Goal: Task Accomplishment & Management: Use online tool/utility

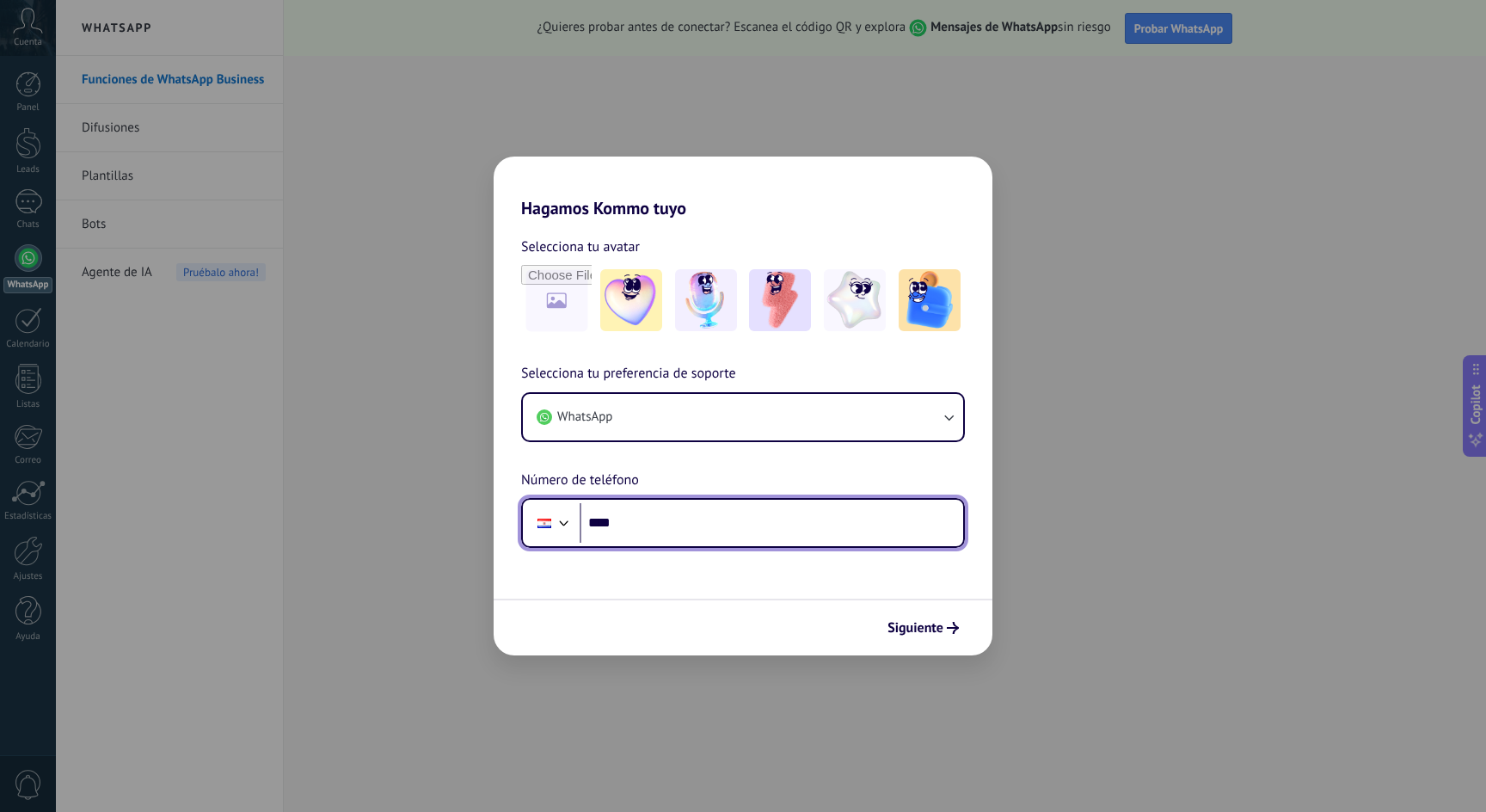
click at [717, 529] on input "****" at bounding box center [772, 522] width 384 height 39
type input "**********"
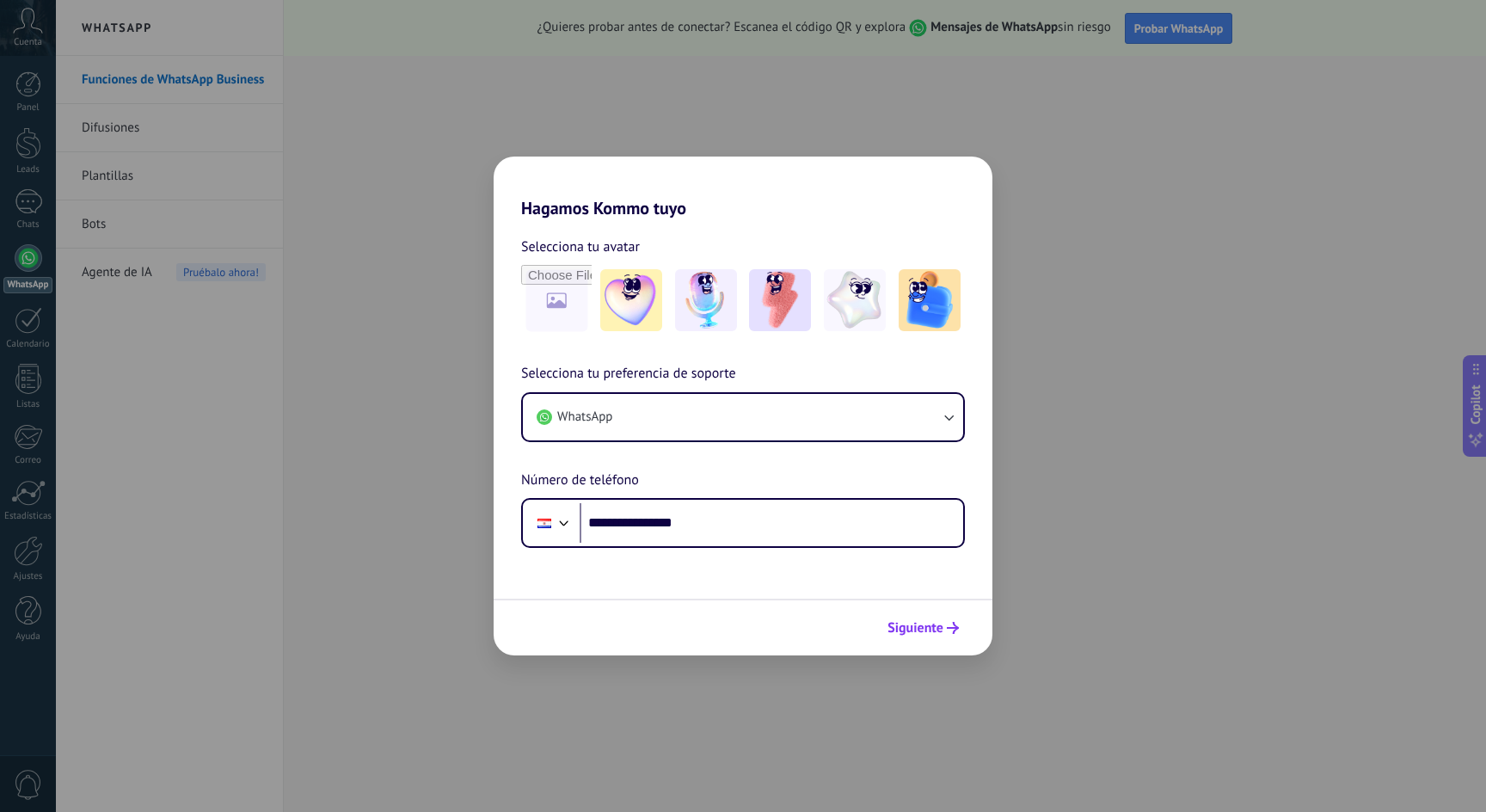
click at [922, 626] on span "Siguiente" at bounding box center [916, 628] width 56 height 12
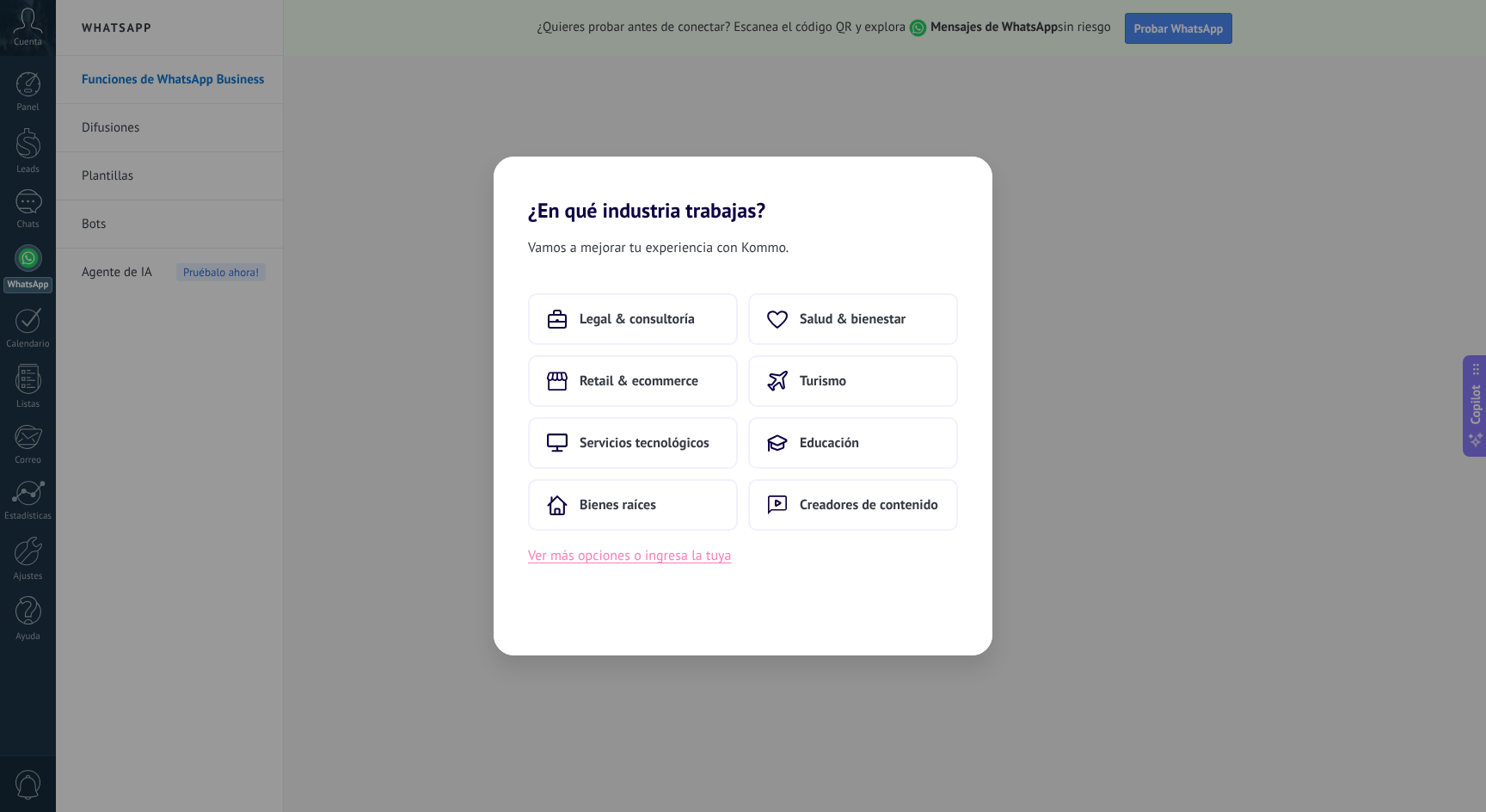
click at [591, 561] on button "Ver más opciones o ingresa la tuya" at bounding box center [630, 555] width 203 height 23
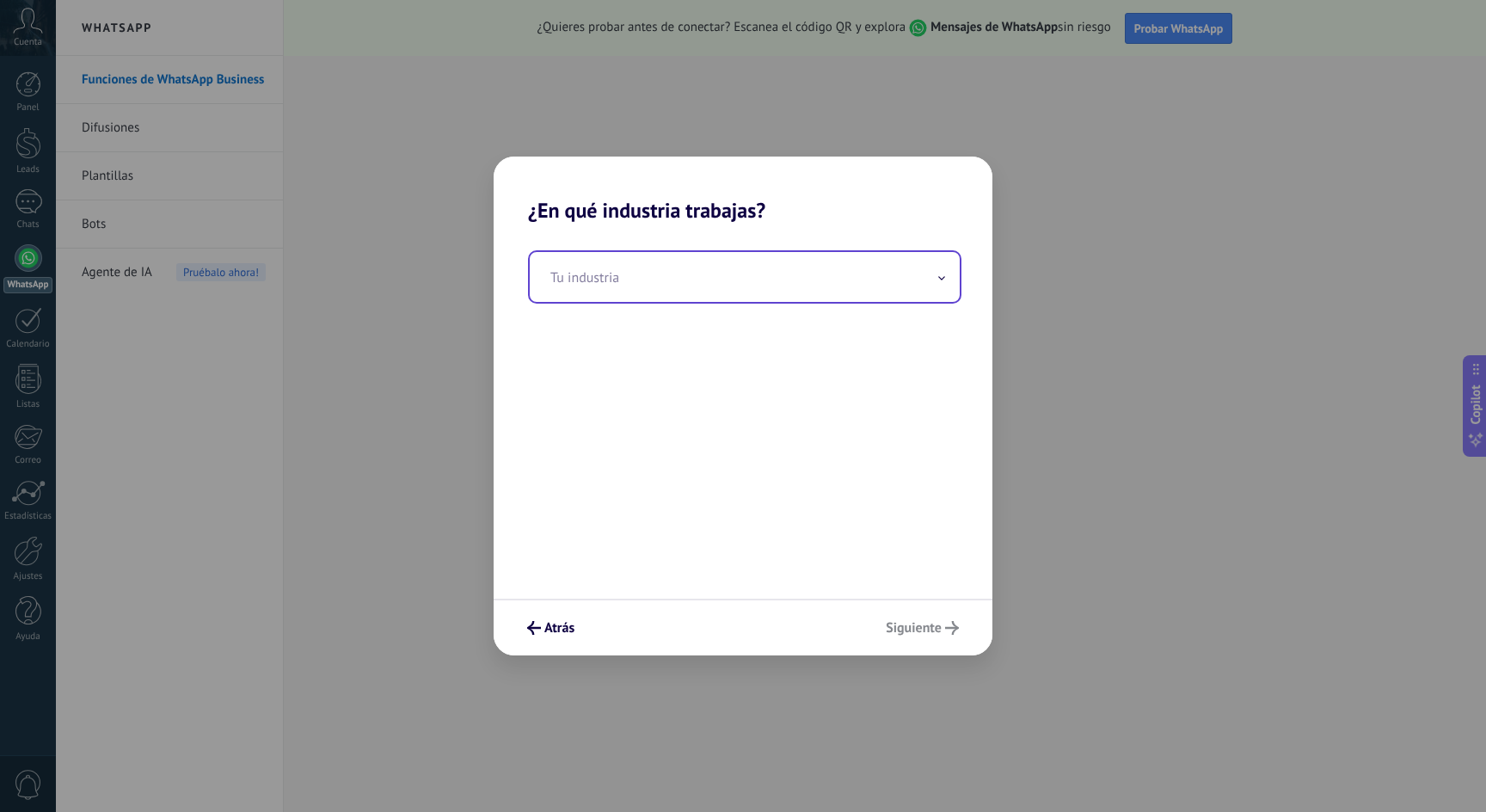
click at [691, 279] on input "text" at bounding box center [745, 277] width 430 height 50
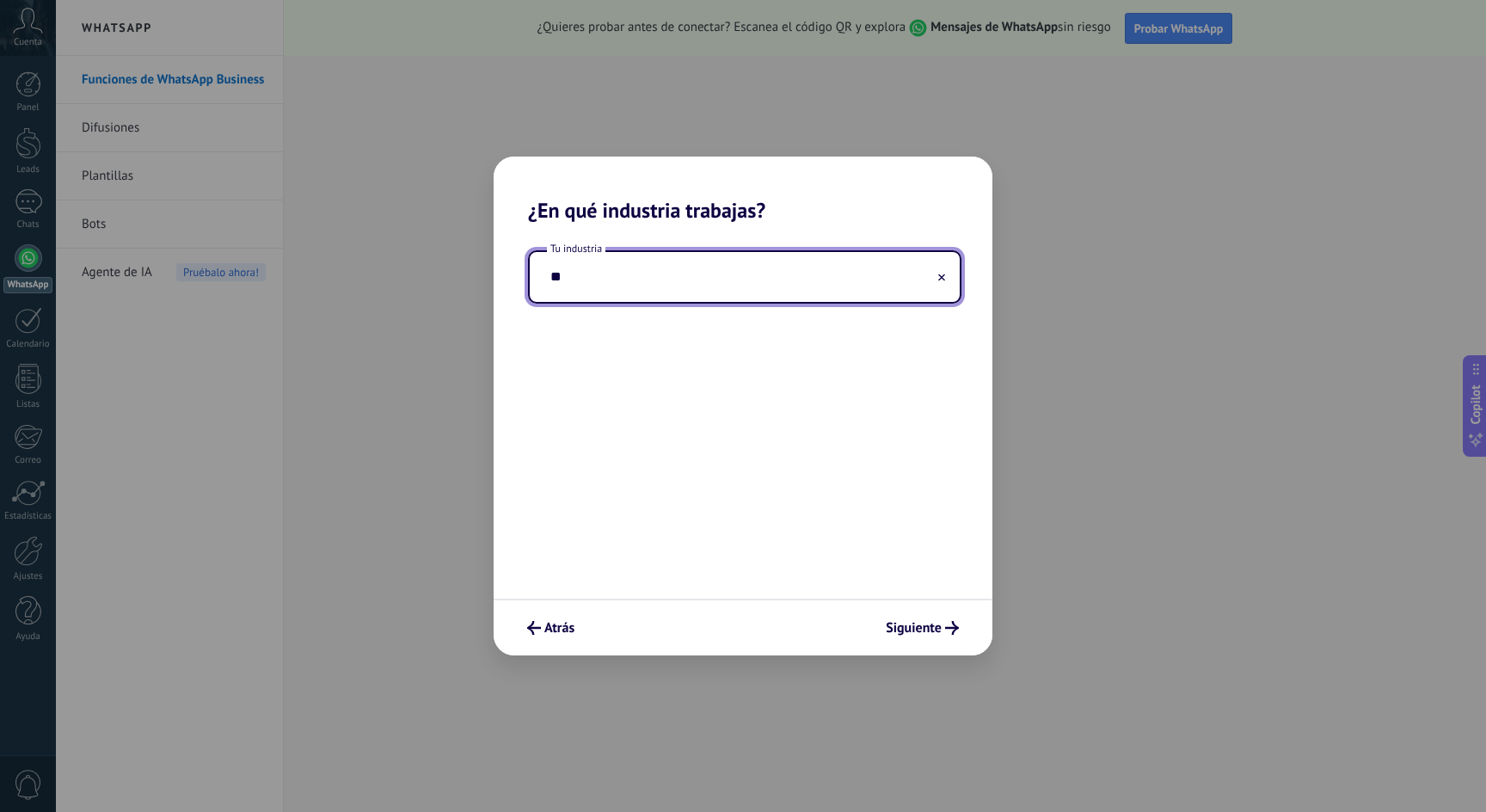
type input "*"
type input "********"
click at [907, 627] on span "Siguiente" at bounding box center [914, 628] width 56 height 12
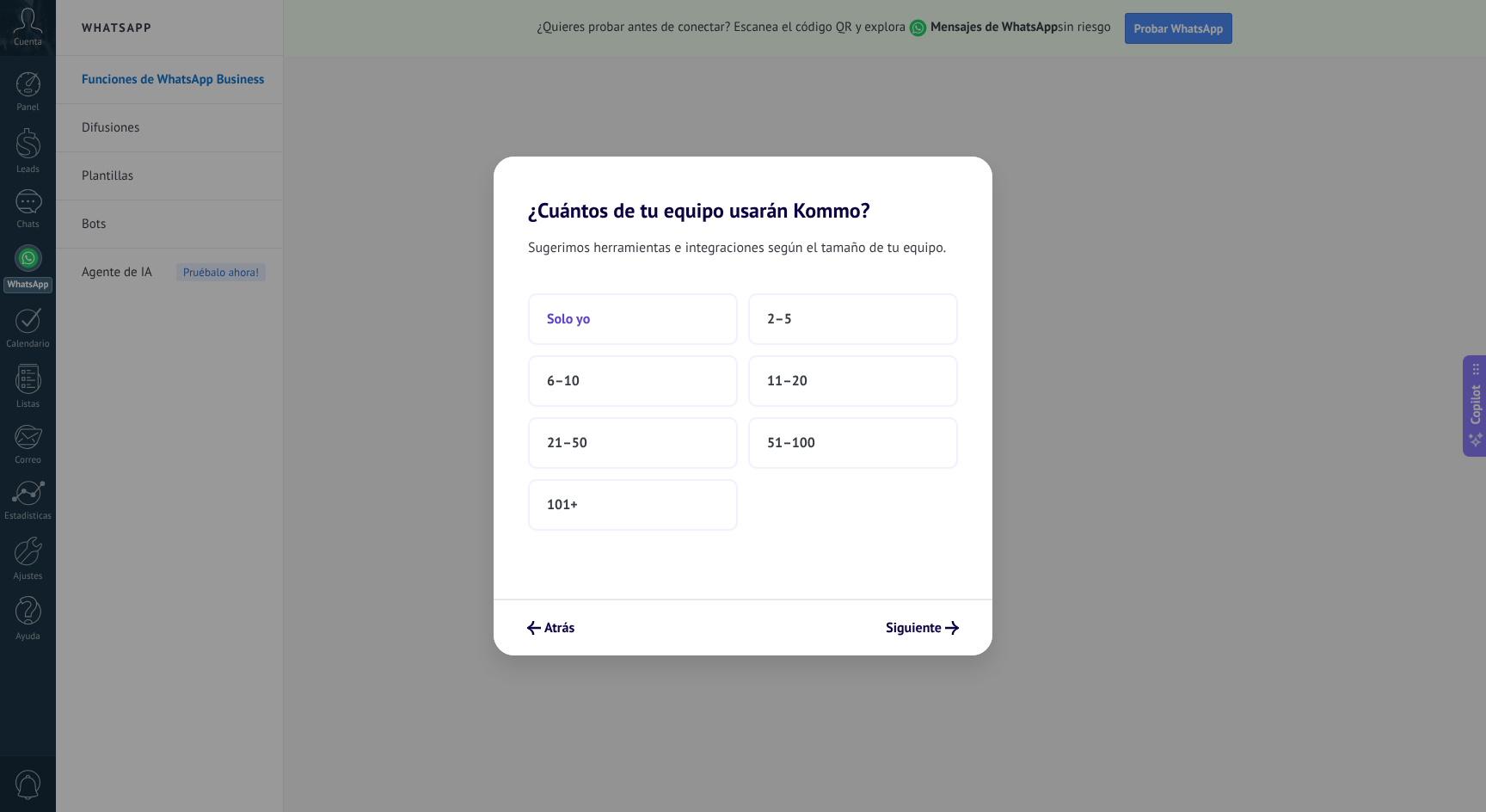
click at [622, 325] on button "Solo yo" at bounding box center [633, 319] width 209 height 52
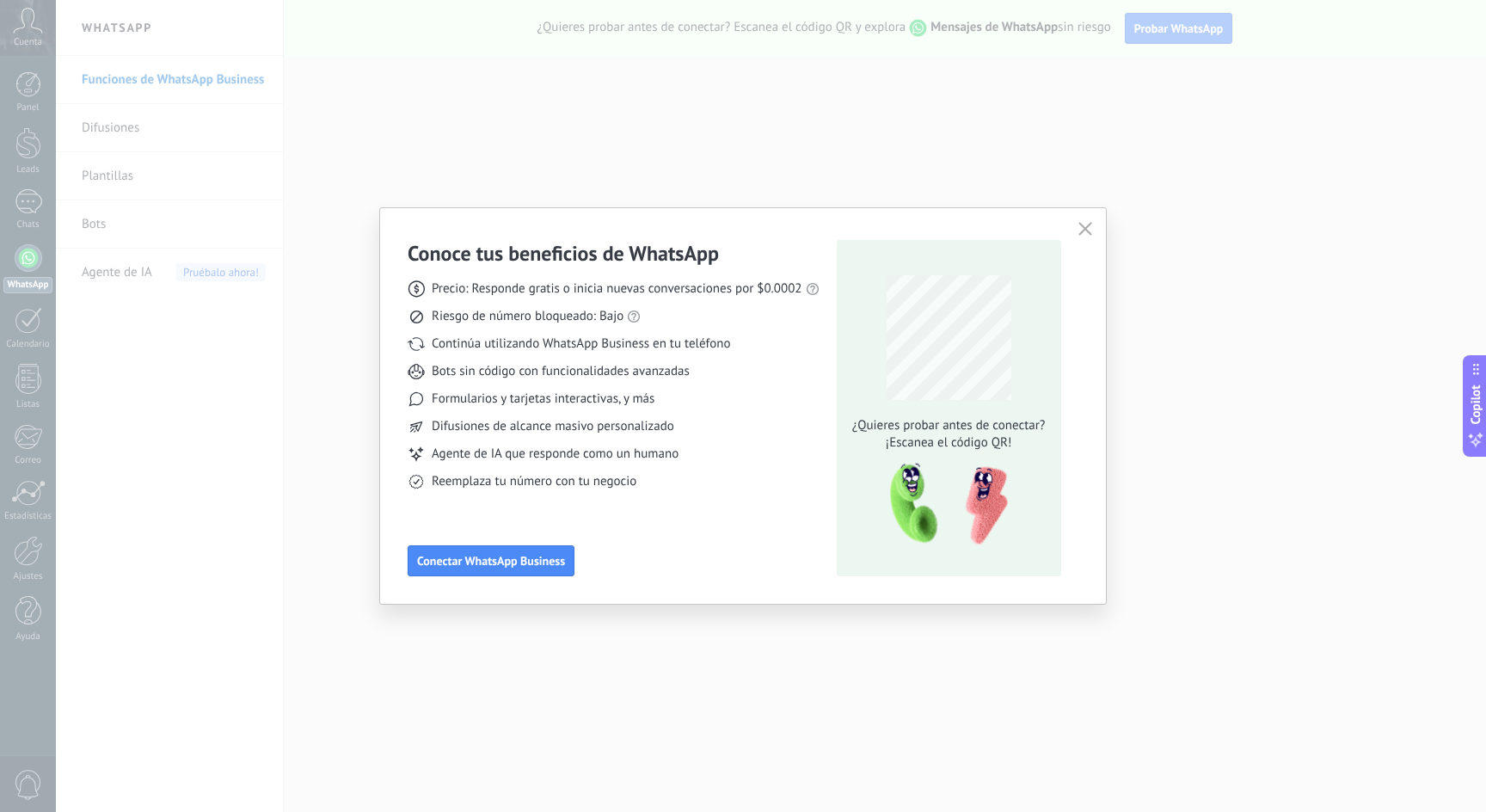
click at [732, 317] on div "Riesgo de número bloqueado: Bajo" at bounding box center [613, 316] width 412 height 18
click at [1086, 232] on icon "button" at bounding box center [1086, 229] width 14 height 14
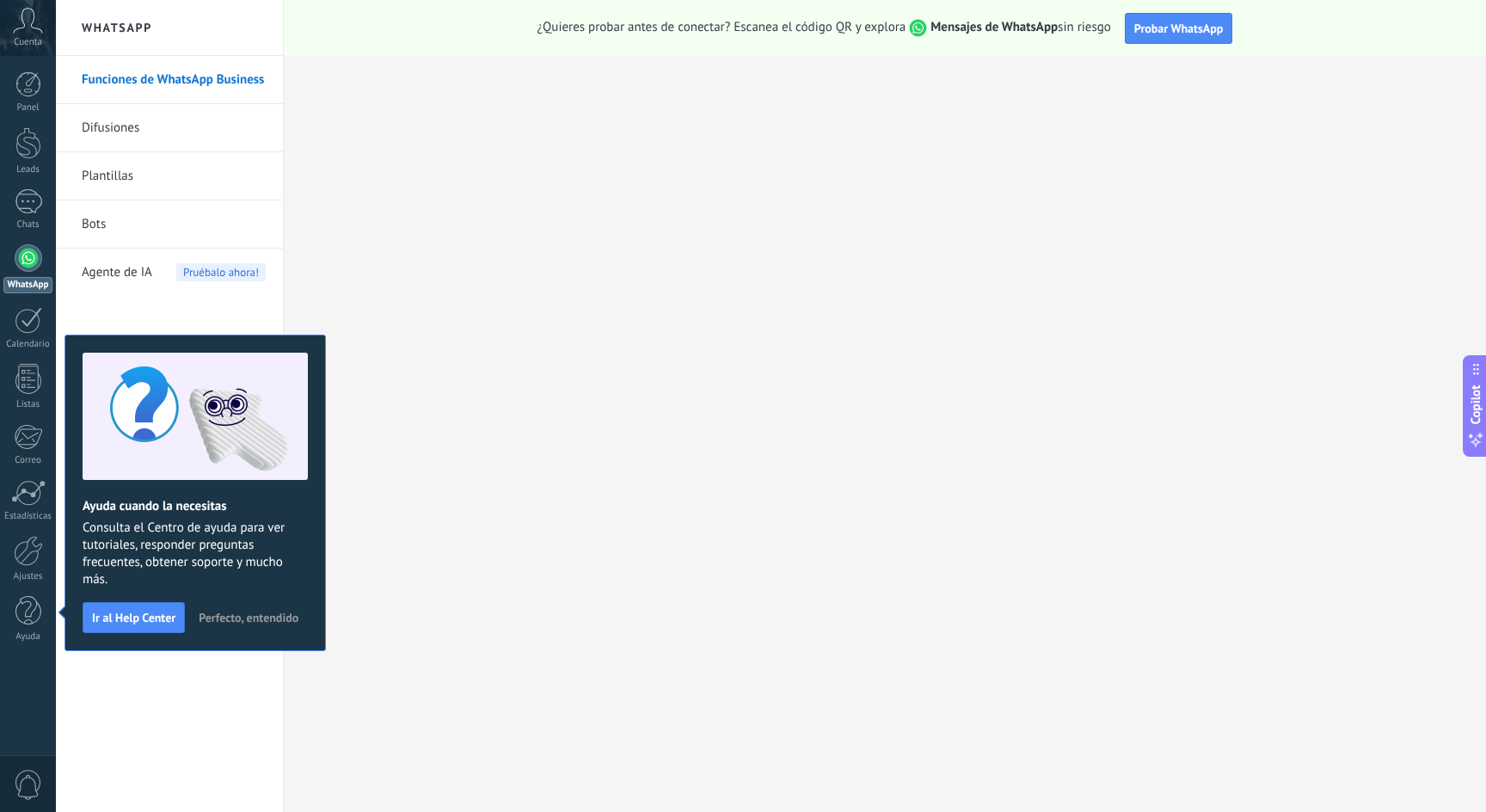
click at [18, 258] on div at bounding box center [28, 258] width 27 height 27
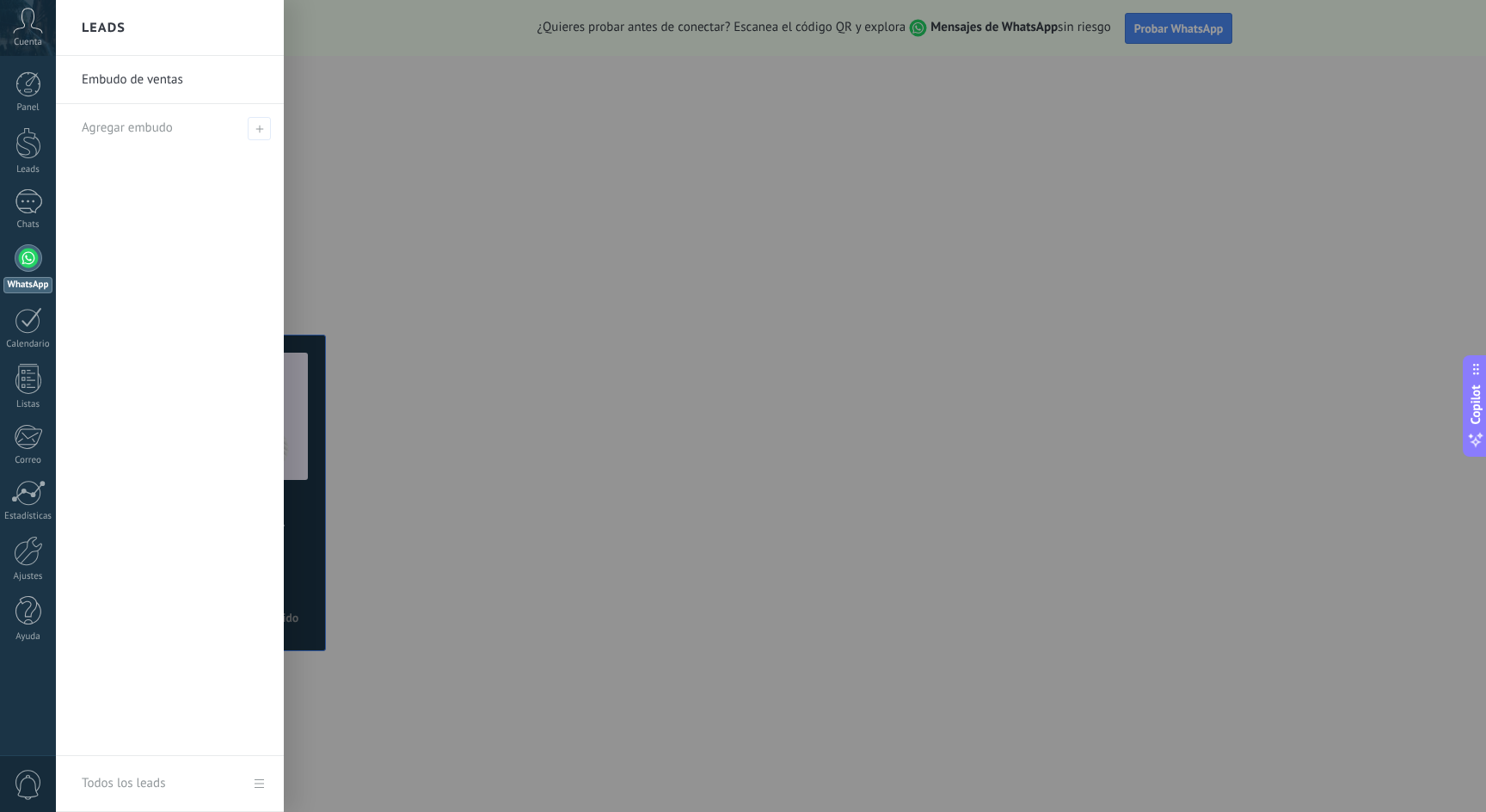
click at [387, 77] on div at bounding box center [799, 406] width 1486 height 812
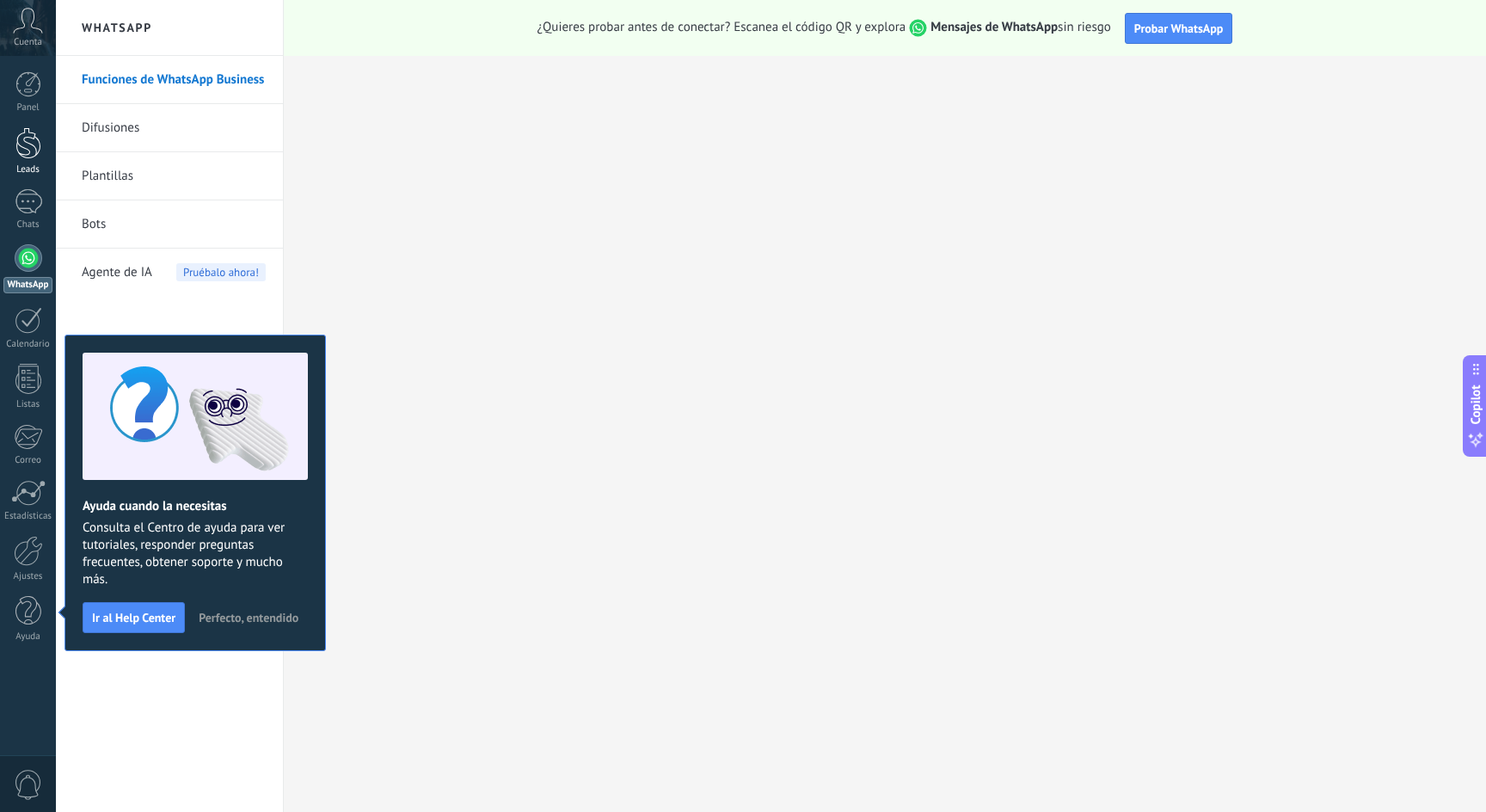
click at [28, 151] on div at bounding box center [28, 143] width 25 height 32
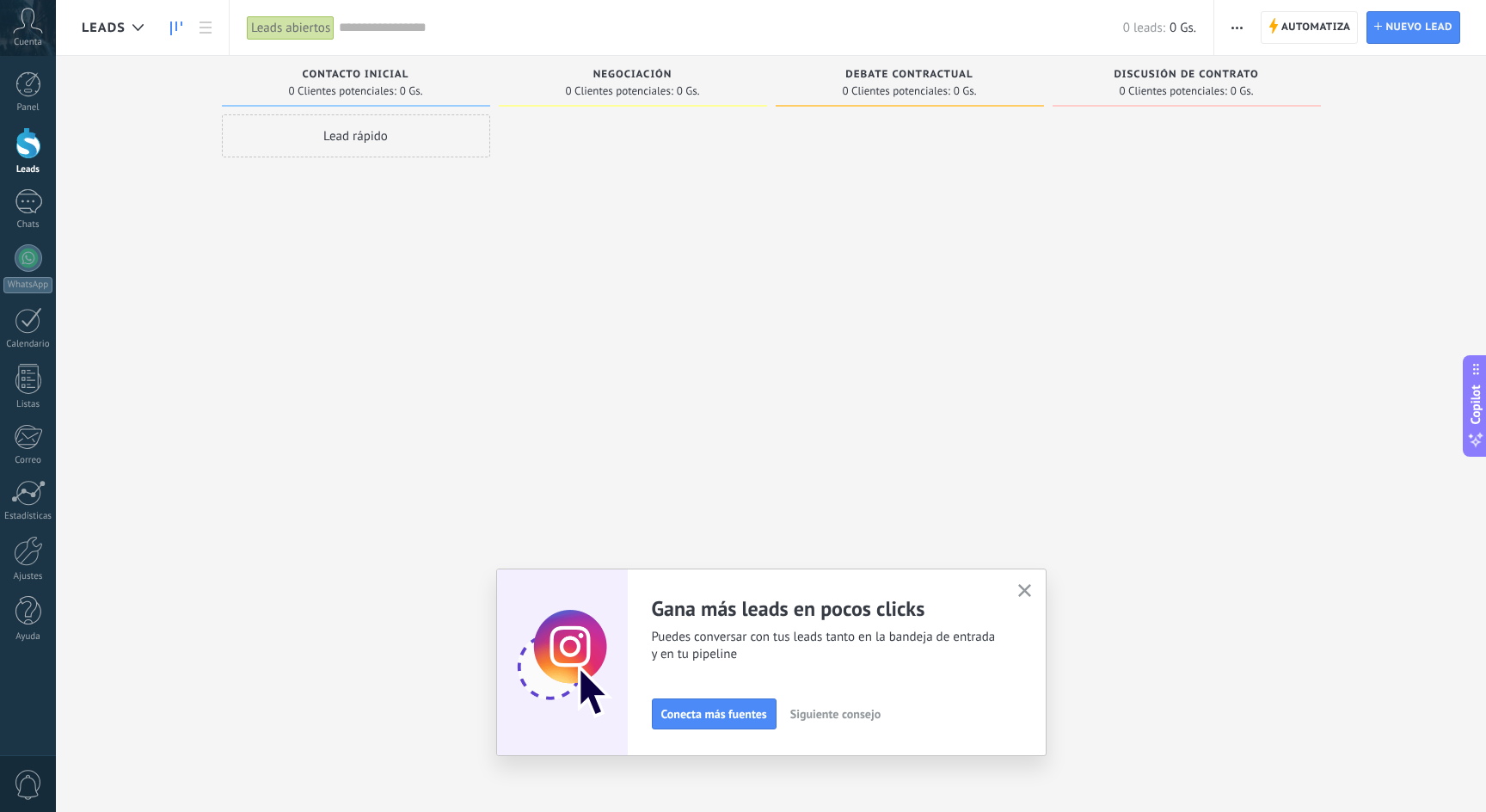
click at [826, 717] on span "Siguiente consejo" at bounding box center [835, 714] width 90 height 12
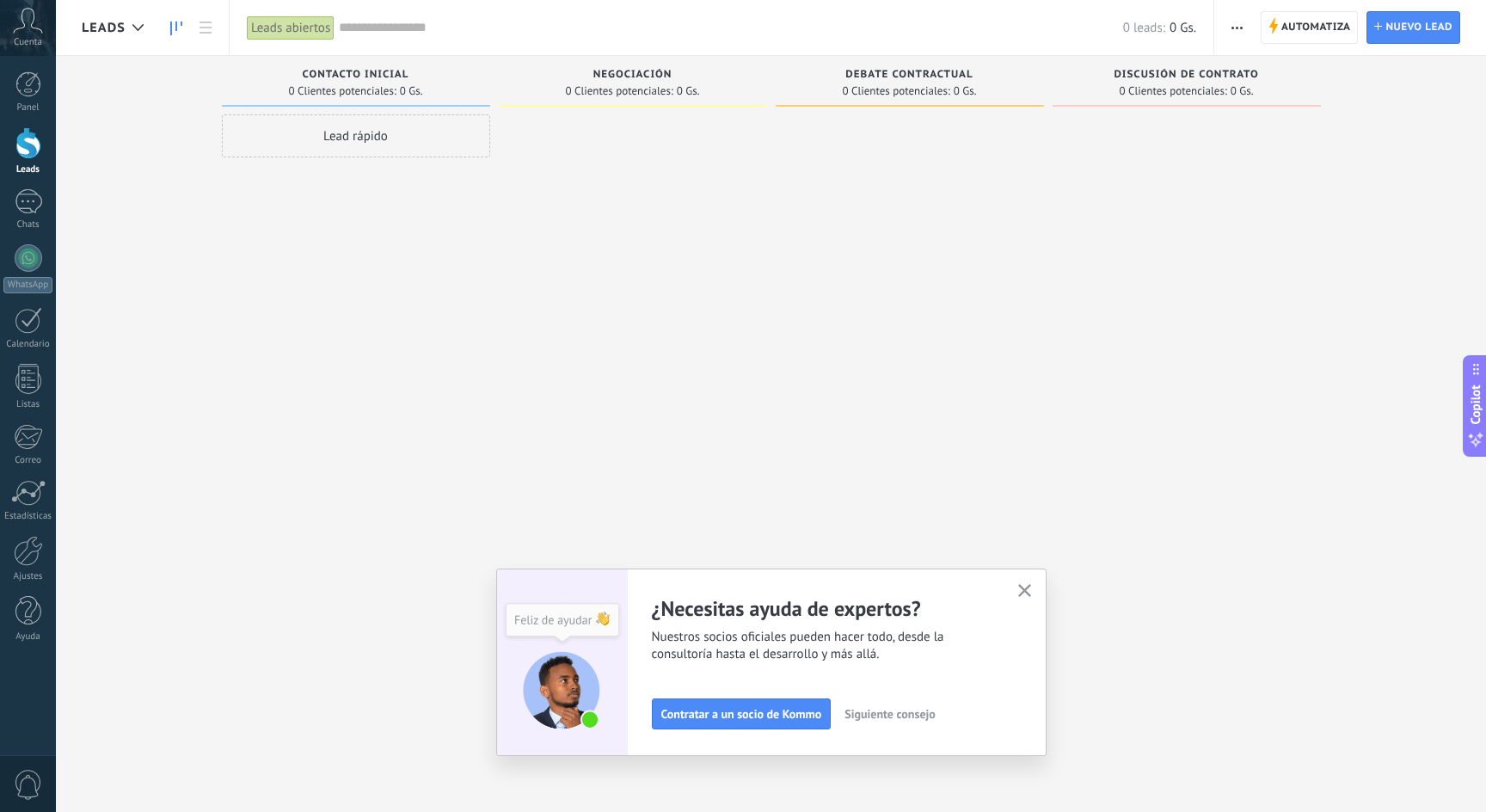
click at [902, 715] on span "Siguiente consejo" at bounding box center [889, 714] width 90 height 12
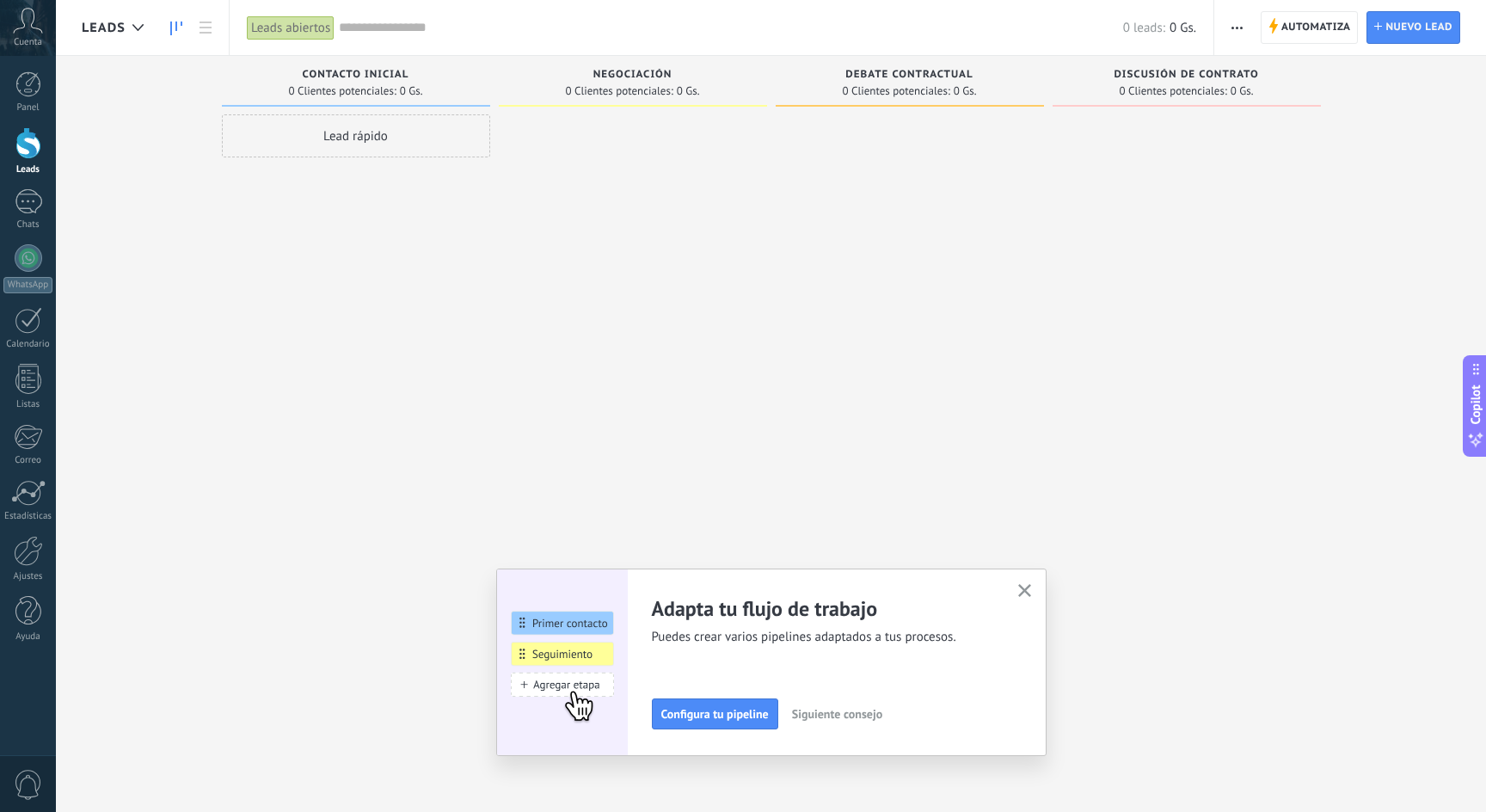
click at [848, 714] on span "Siguiente consejo" at bounding box center [837, 714] width 90 height 12
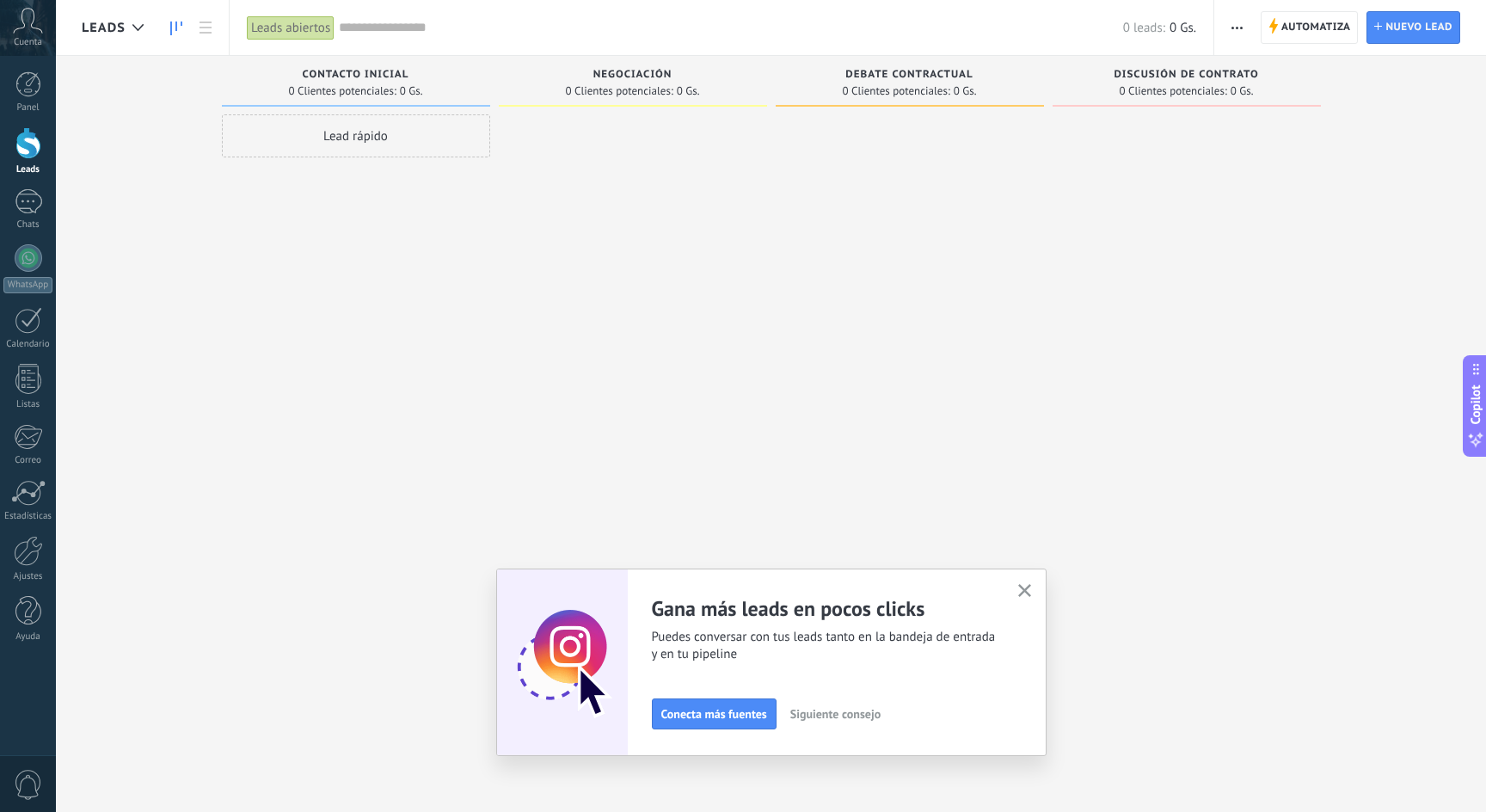
click at [1022, 584] on icon "button" at bounding box center [1024, 590] width 13 height 13
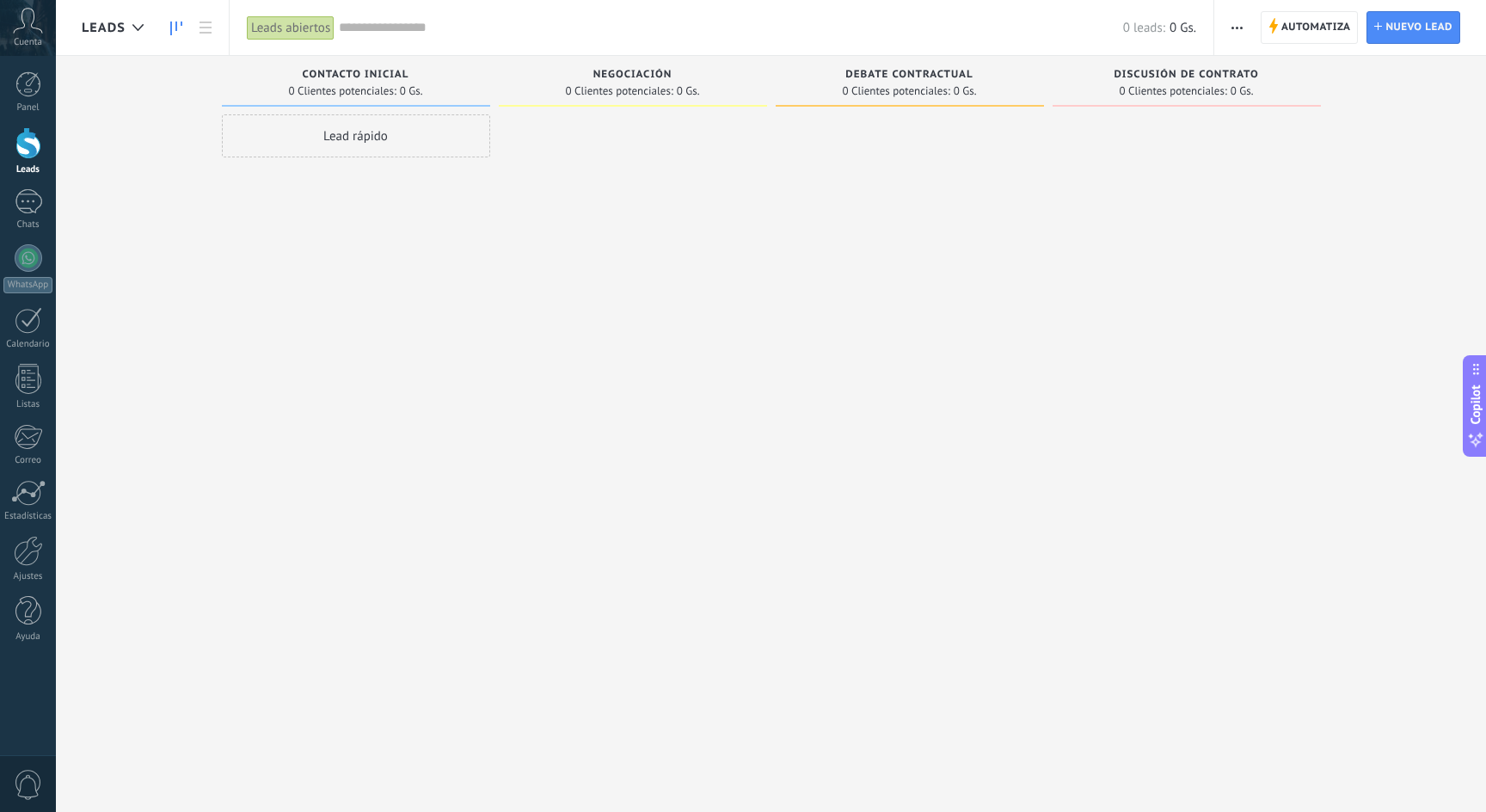
click at [881, 500] on div at bounding box center [909, 408] width 268 height 587
click at [24, 272] on link "WhatsApp" at bounding box center [28, 269] width 56 height 49
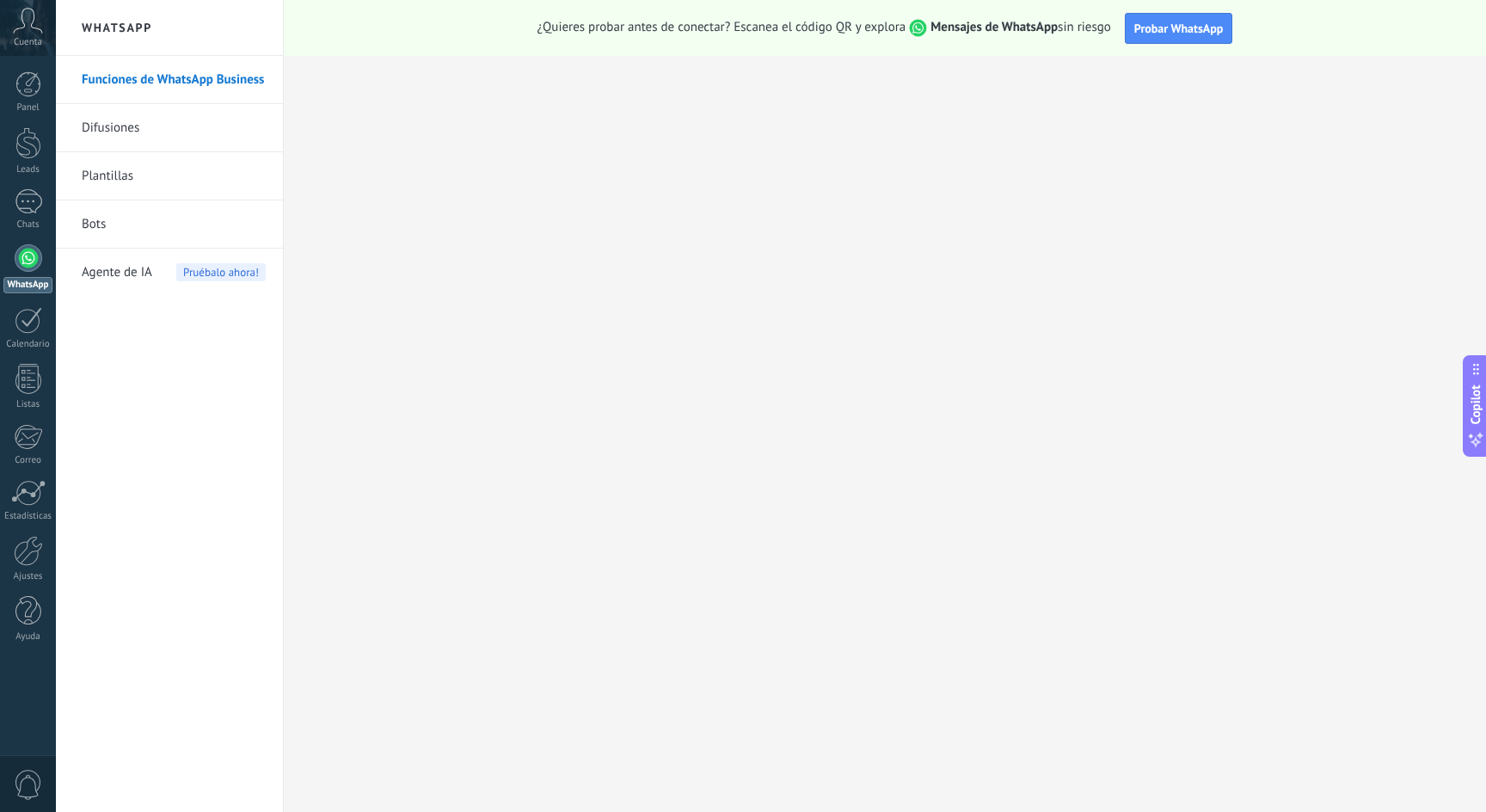
click at [101, 131] on link "Difusiones" at bounding box center [173, 128] width 184 height 48
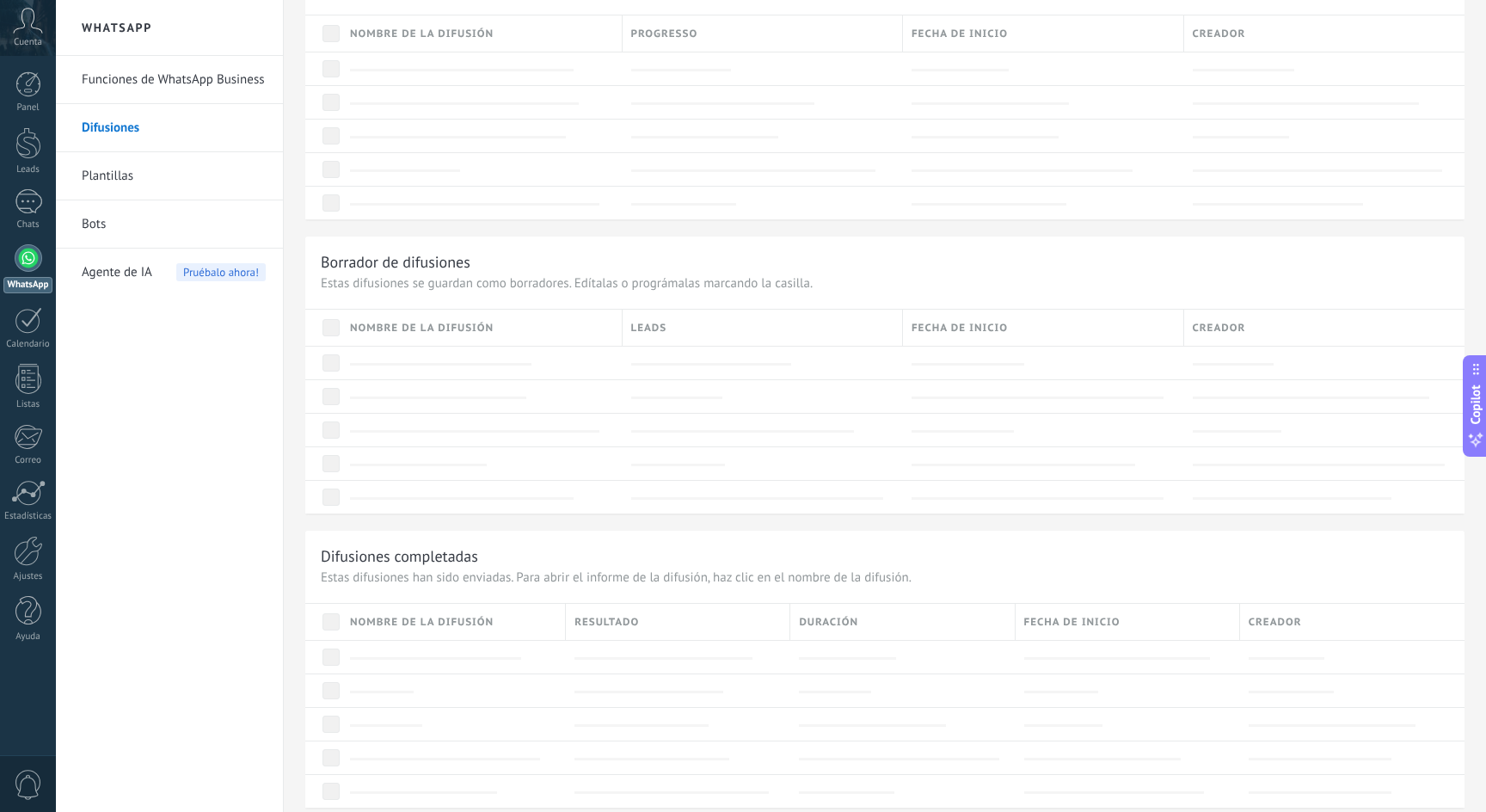
scroll to position [697, 0]
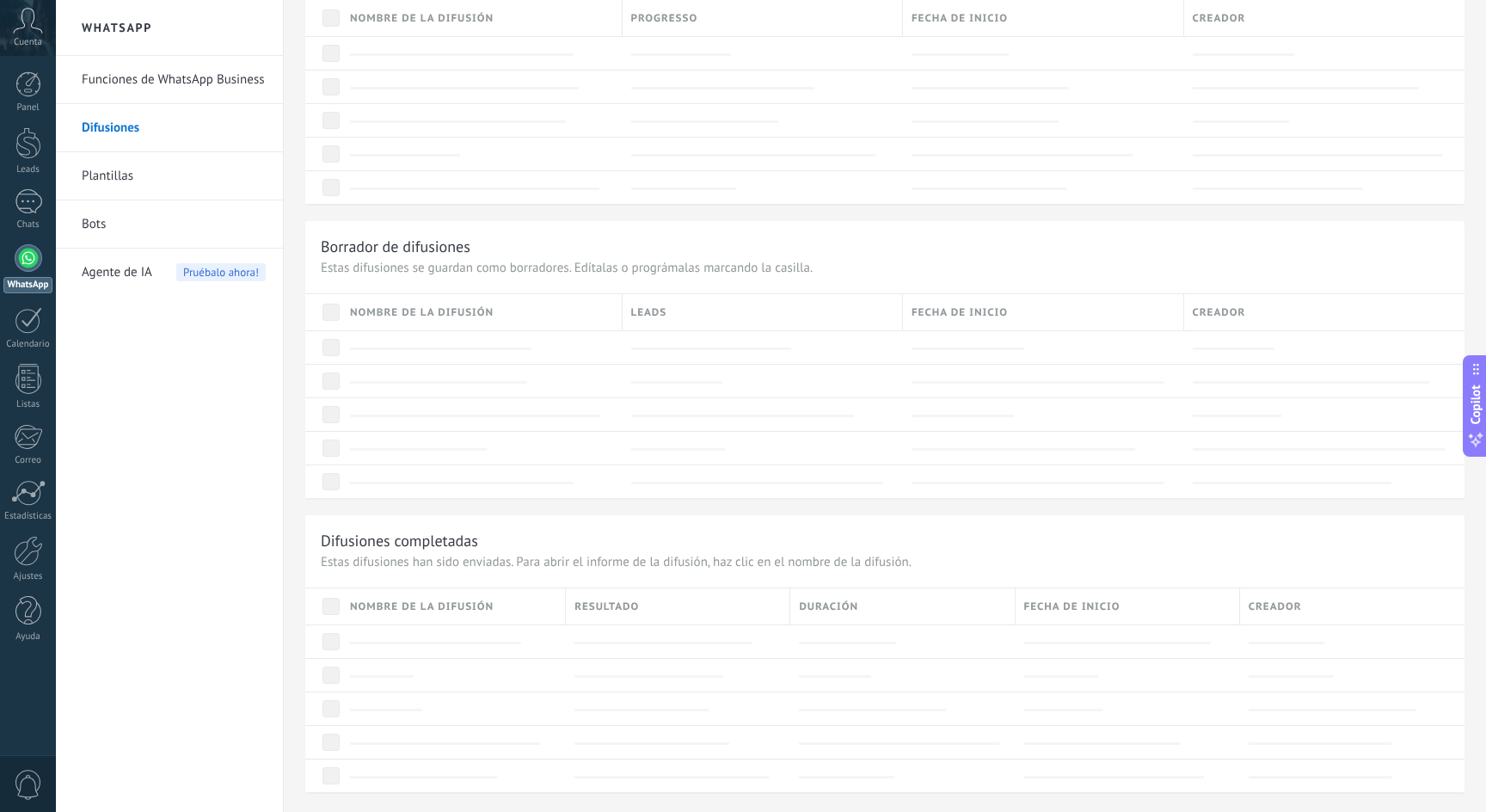
click at [109, 173] on link "Plantillas" at bounding box center [173, 176] width 184 height 48
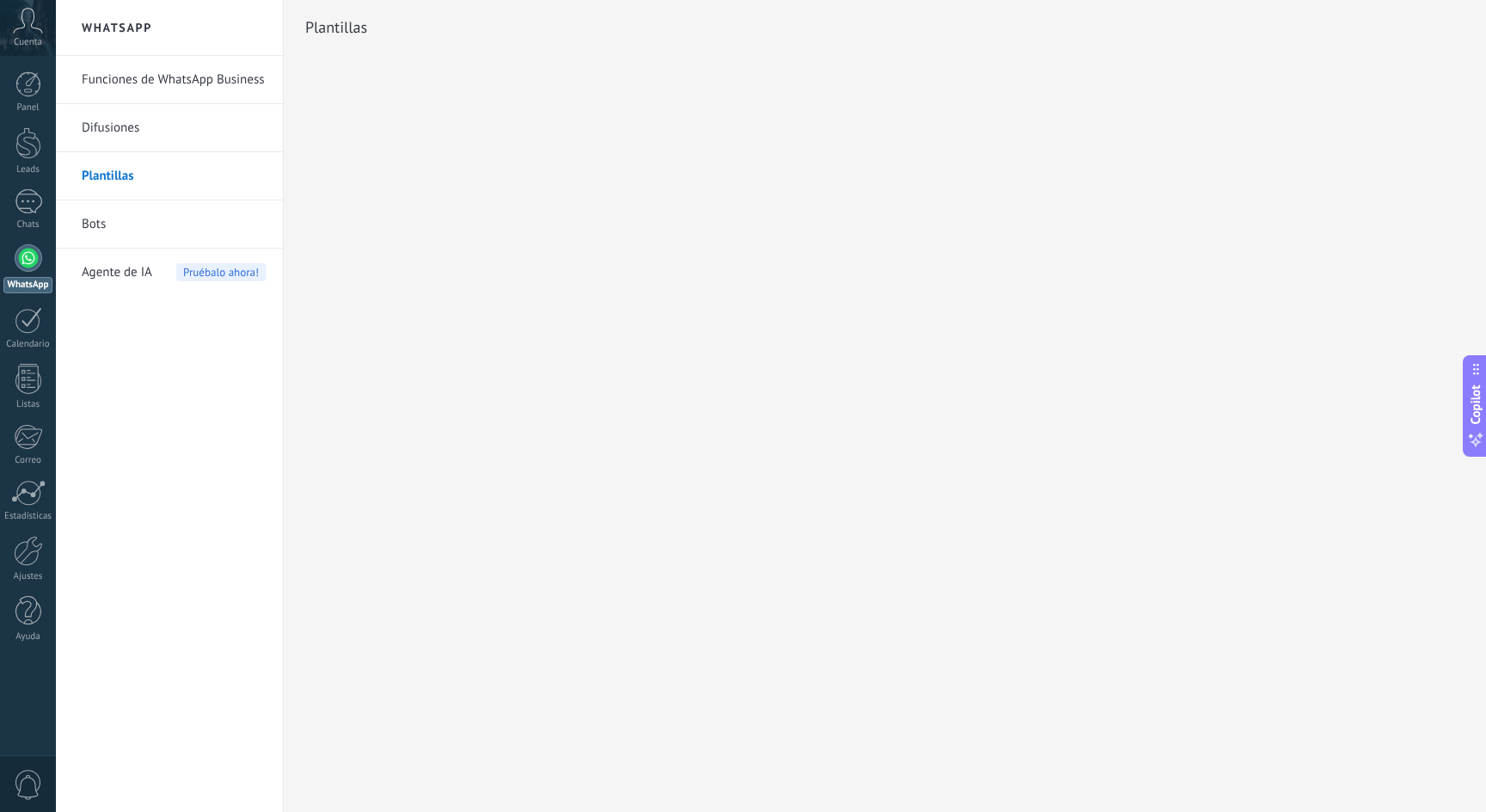
click at [105, 226] on link "Bots" at bounding box center [173, 224] width 184 height 48
click at [135, 271] on span "Agente de IA" at bounding box center [117, 272] width 70 height 48
click at [167, 81] on link "Funciones de WhatsApp Business" at bounding box center [173, 80] width 184 height 48
click at [128, 26] on h2 "WhatsApp" at bounding box center [169, 28] width 184 height 56
click at [117, 131] on link "Difusiones" at bounding box center [173, 128] width 184 height 48
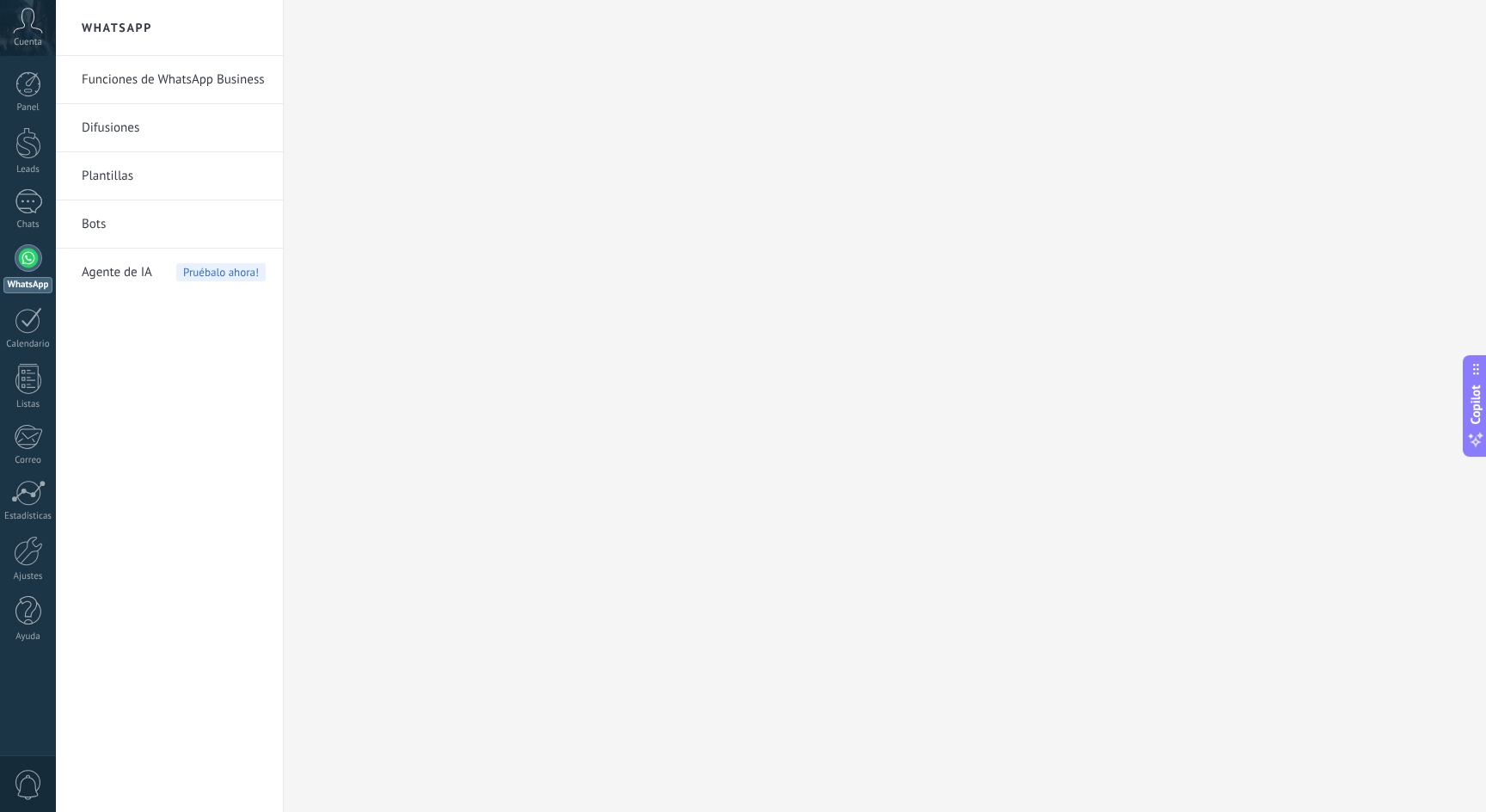
click at [20, 253] on div at bounding box center [28, 258] width 27 height 27
click at [35, 553] on div at bounding box center [28, 550] width 29 height 30
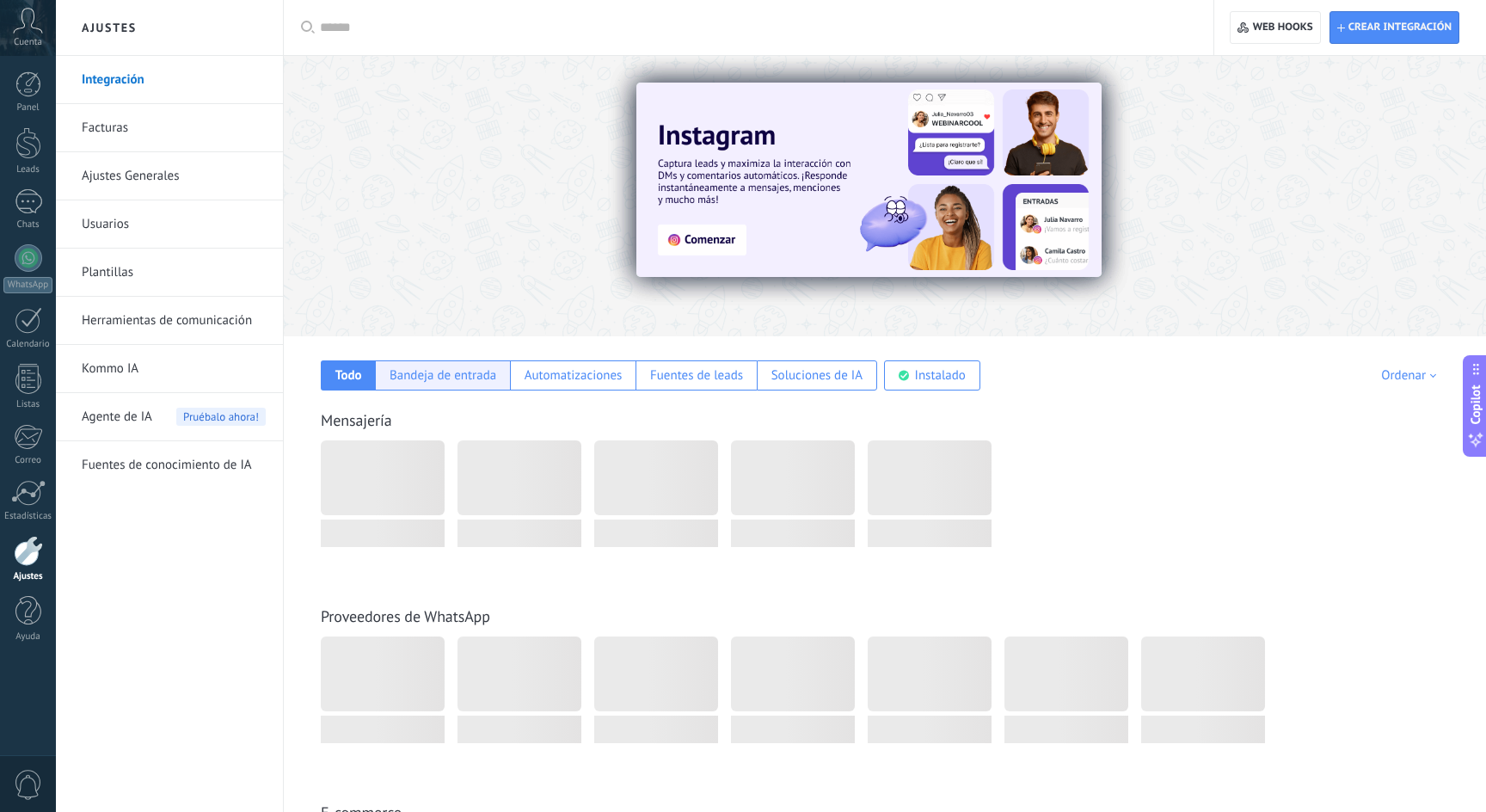
click at [446, 371] on div "Bandeja de entrada" at bounding box center [443, 375] width 107 height 17
click at [446, 371] on div "Bandeja de entrada" at bounding box center [443, 375] width 107 height 17
click at [29, 267] on div at bounding box center [28, 258] width 27 height 27
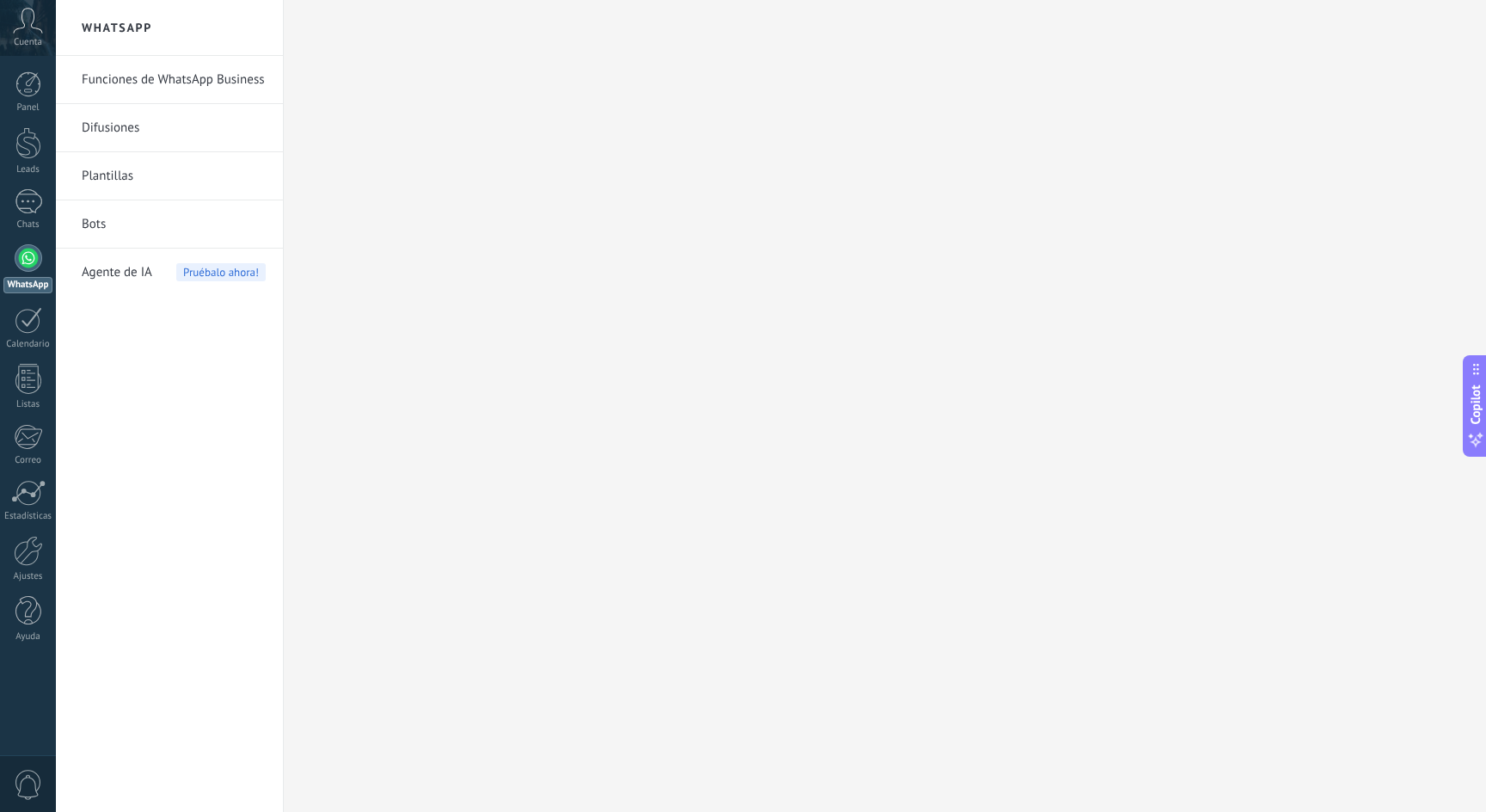
click at [152, 73] on link "Funciones de WhatsApp Business" at bounding box center [173, 80] width 184 height 48
click at [23, 33] on div "Cuenta" at bounding box center [28, 28] width 56 height 56
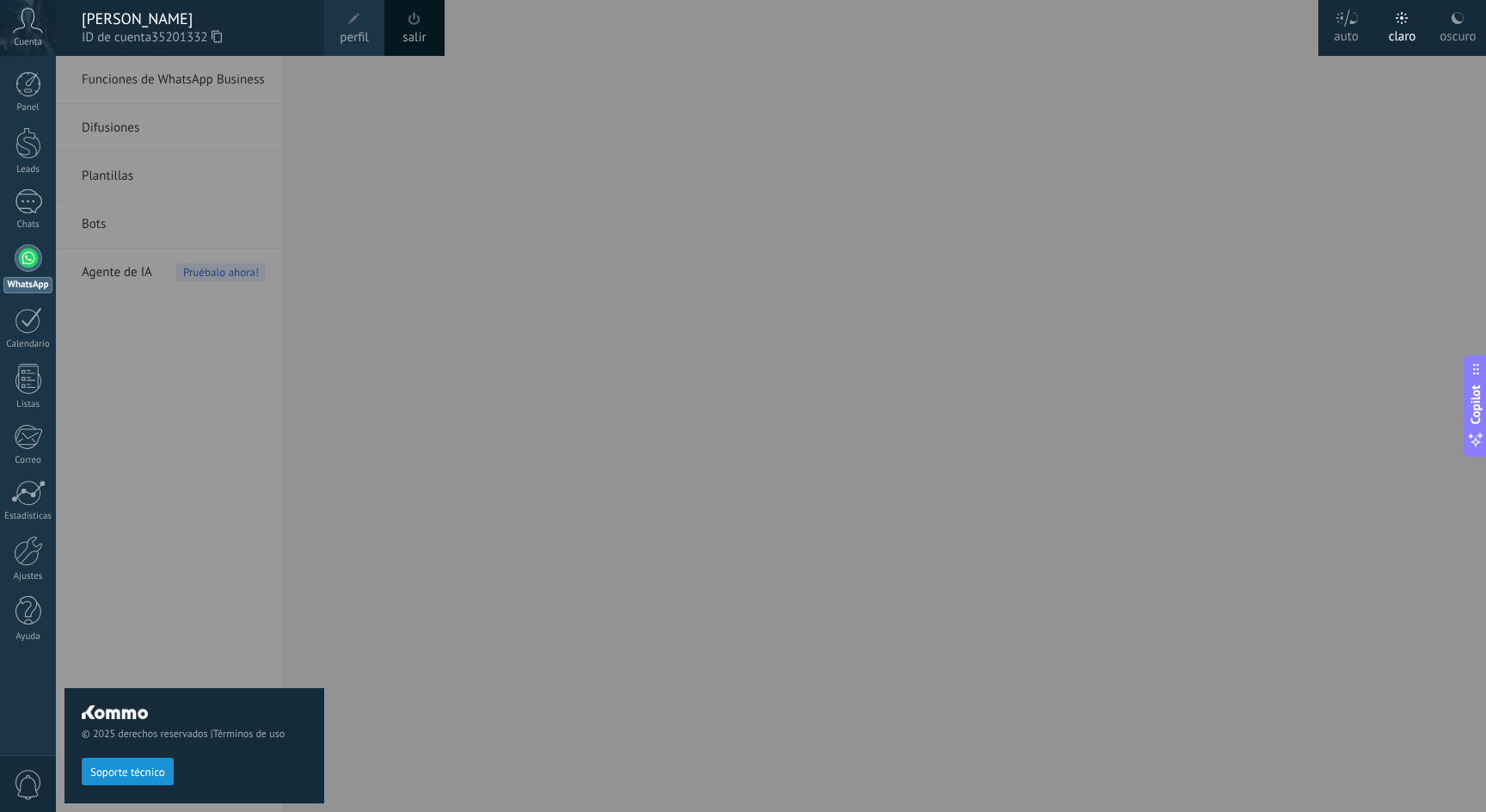
click at [1341, 22] on icon at bounding box center [1346, 18] width 24 height 18
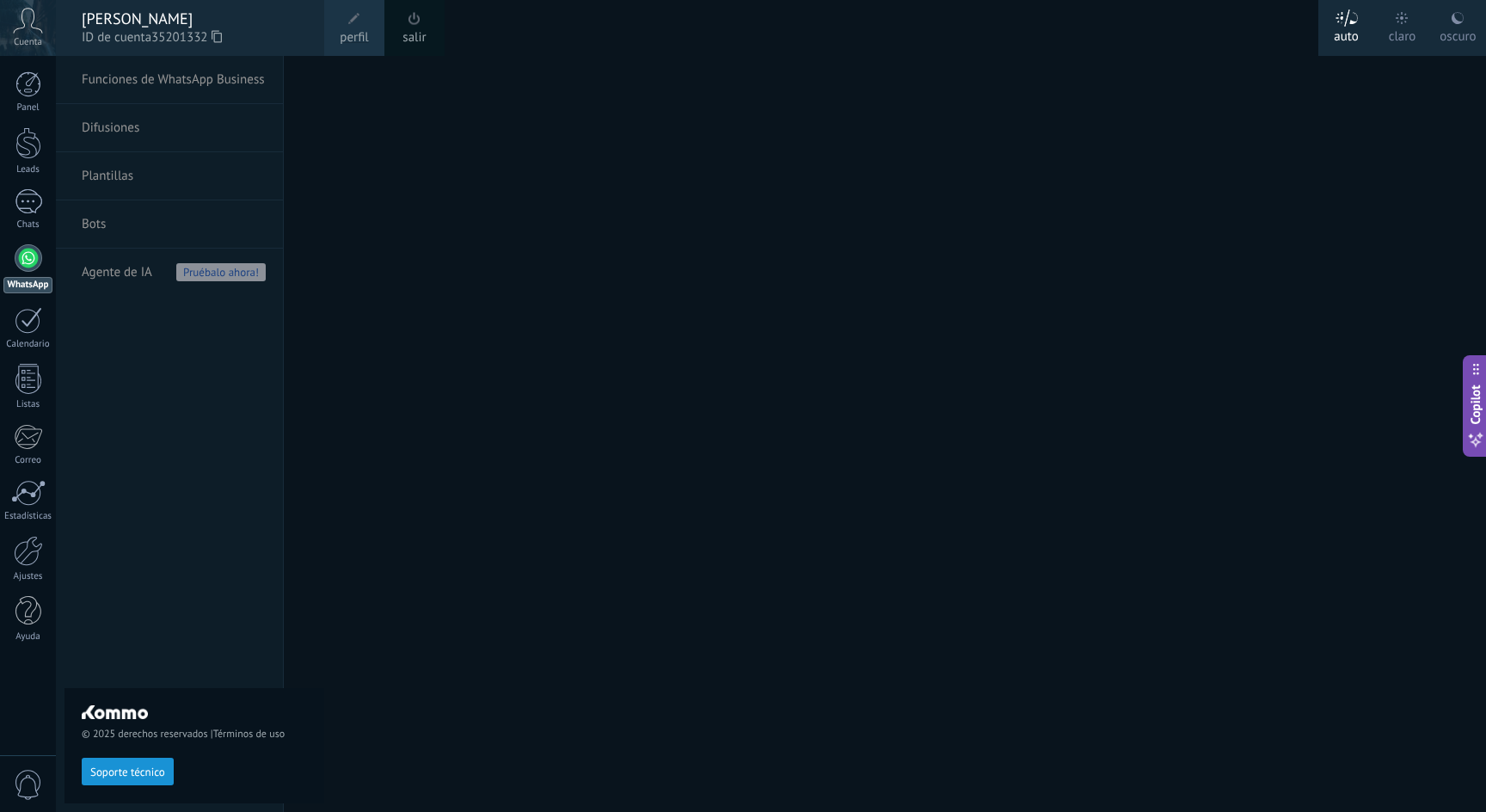
drag, startPoint x: 156, startPoint y: 320, endPoint x: 148, endPoint y: 135, distance: 185.2
click at [155, 318] on div "© 2025 derechos reservados | Términos de uso Soporte técnico" at bounding box center [195, 434] width 259 height 756
click at [116, 125] on div "© 2025 derechos reservados | Términos de uso Soporte técnico" at bounding box center [195, 434] width 259 height 756
drag, startPoint x: 600, startPoint y: 80, endPoint x: 332, endPoint y: 34, distance: 271.9
click at [599, 77] on div at bounding box center [799, 406] width 1486 height 812
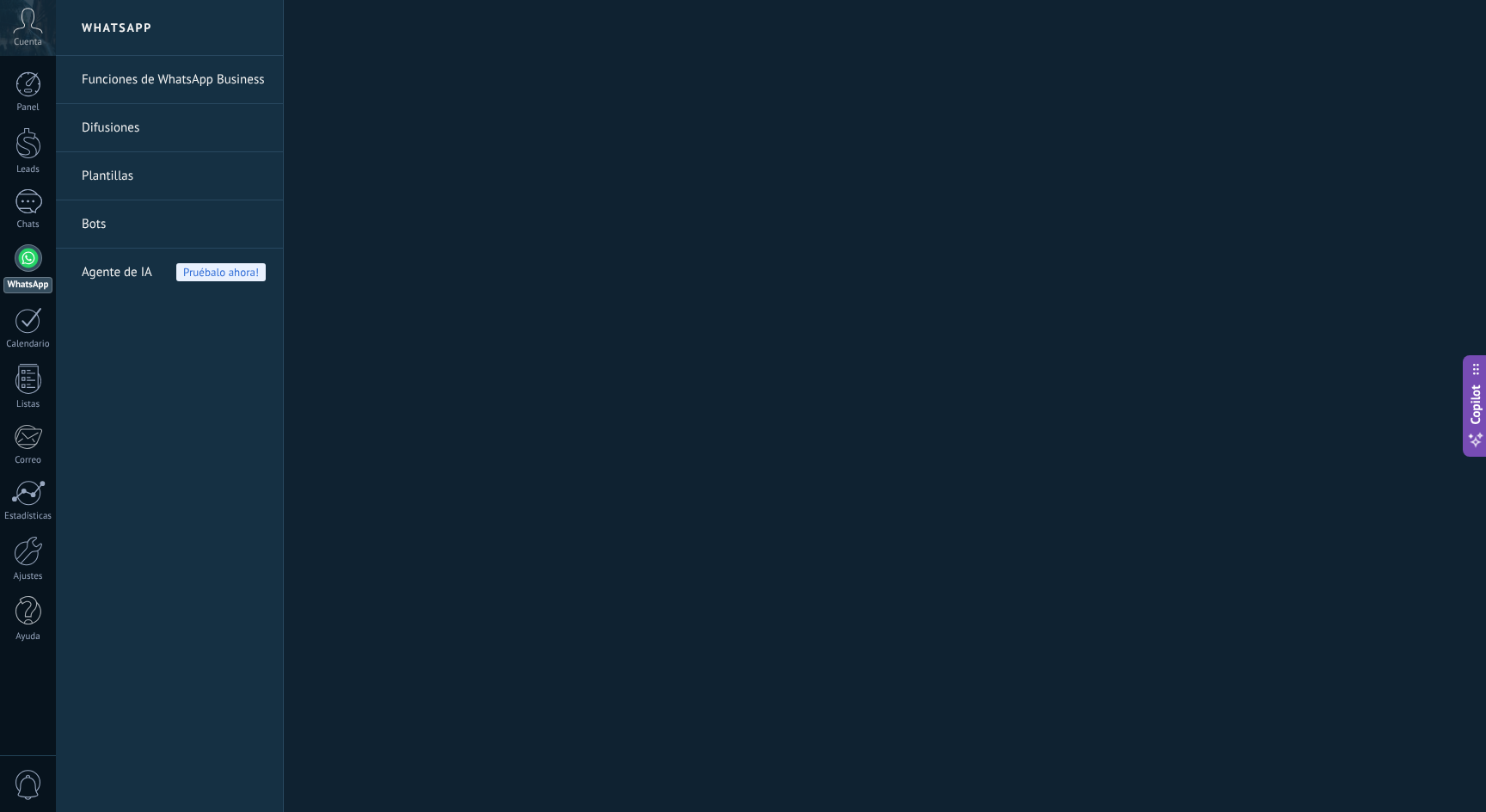
click at [103, 133] on link "Difusiones" at bounding box center [173, 128] width 184 height 48
click at [219, 81] on link "Funciones de WhatsApp Business" at bounding box center [173, 80] width 184 height 48
click at [22, 81] on div at bounding box center [28, 83] width 25 height 25
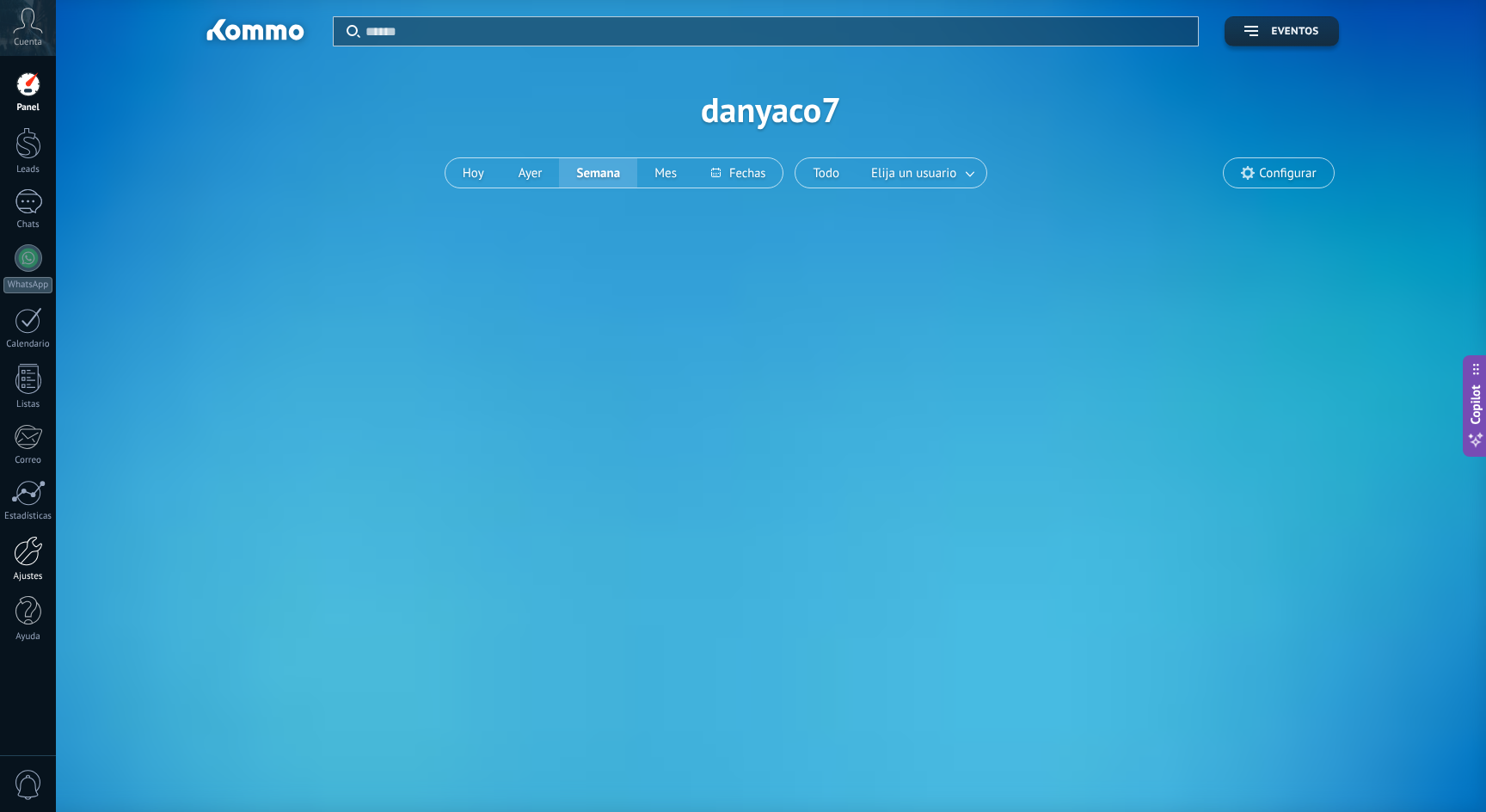
click at [24, 561] on div at bounding box center [28, 550] width 29 height 30
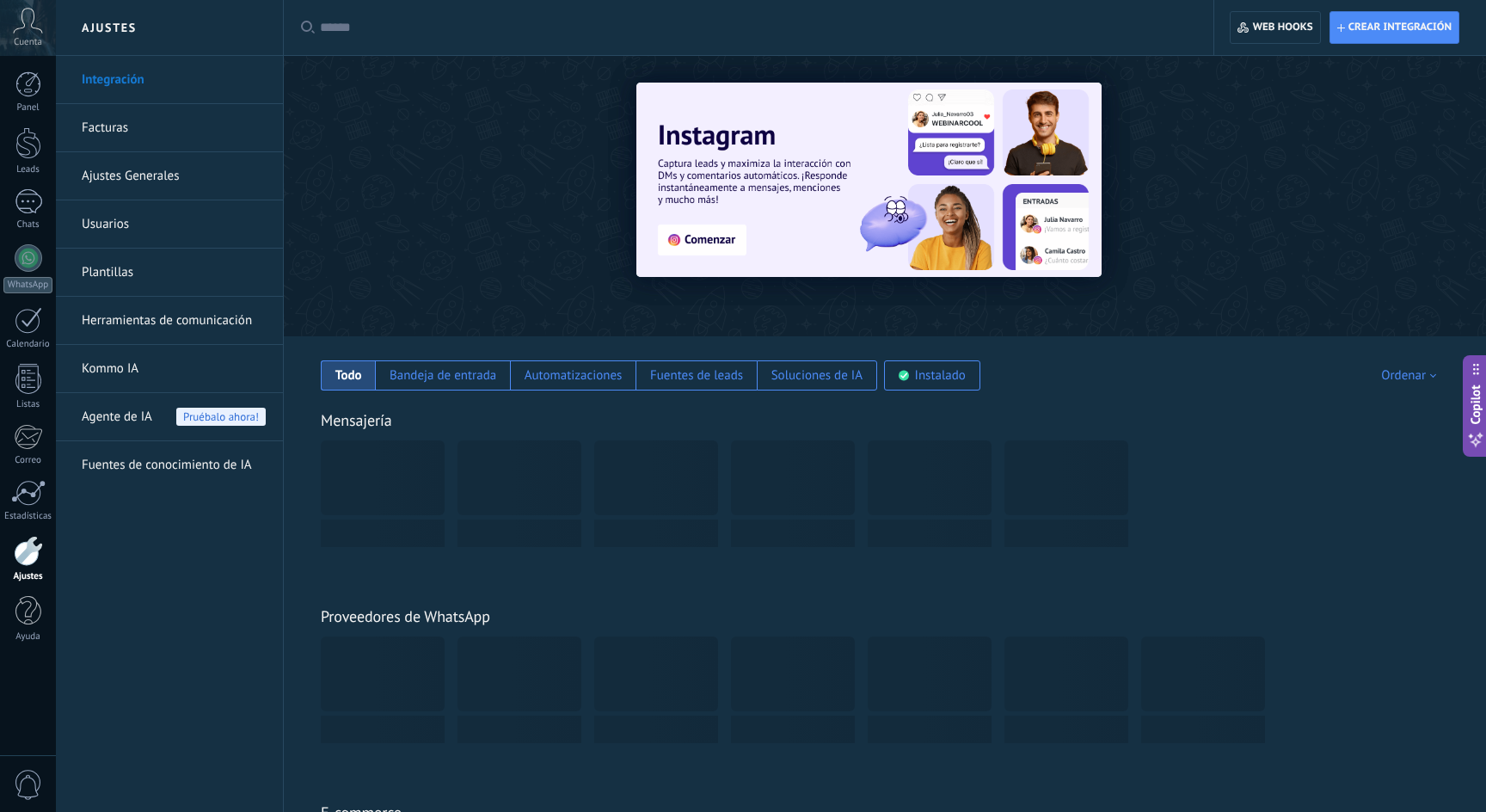
click at [113, 135] on link "Facturas" at bounding box center [173, 128] width 184 height 48
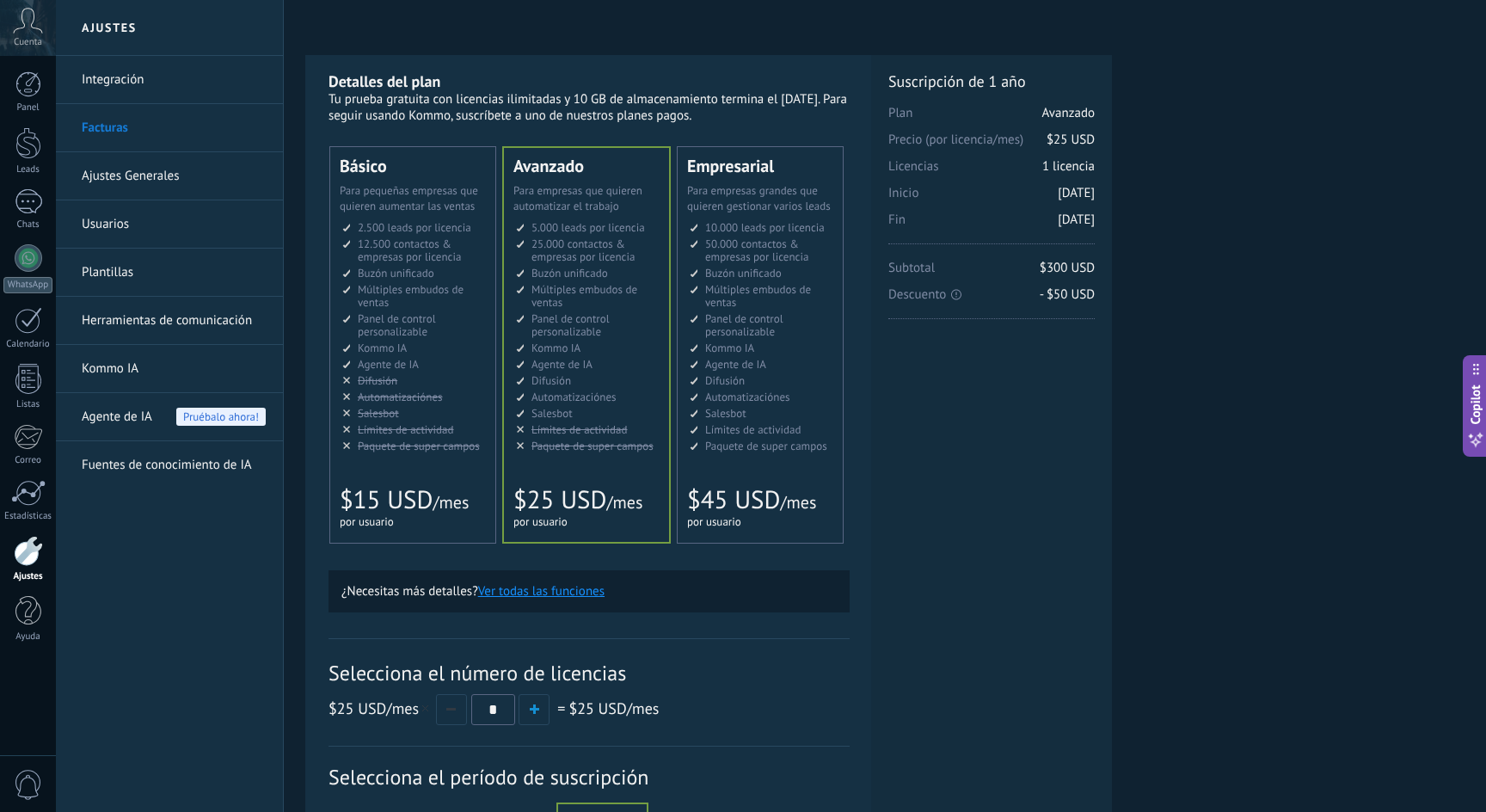
click at [396, 303] on li "Множество воронок Multiple sales pipelines Múltiples embudos de ventas Vários f…" at bounding box center [414, 295] width 144 height 25
click at [26, 547] on div at bounding box center [28, 550] width 29 height 30
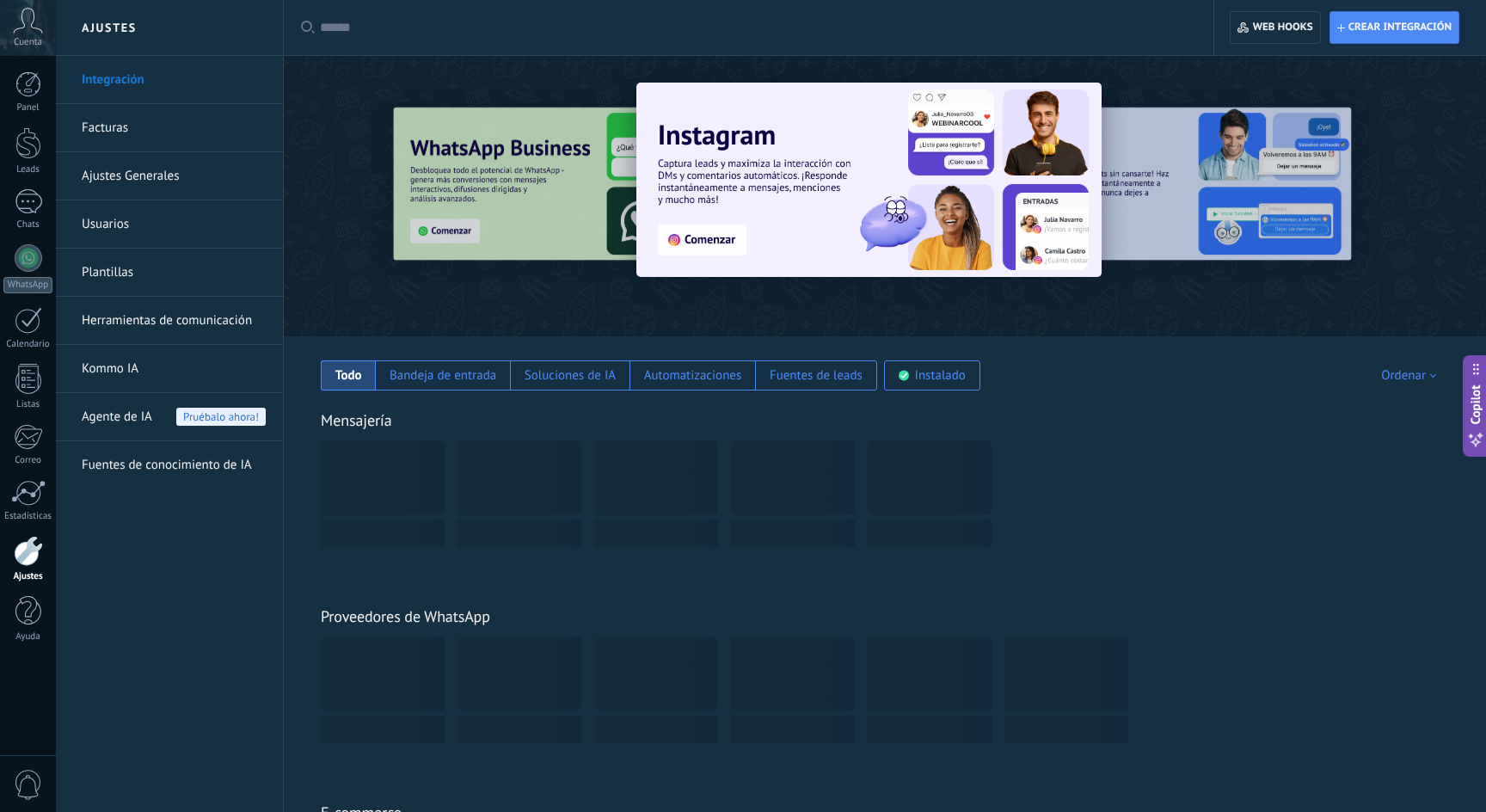
click at [141, 177] on link "Ajustes Generales" at bounding box center [173, 176] width 184 height 48
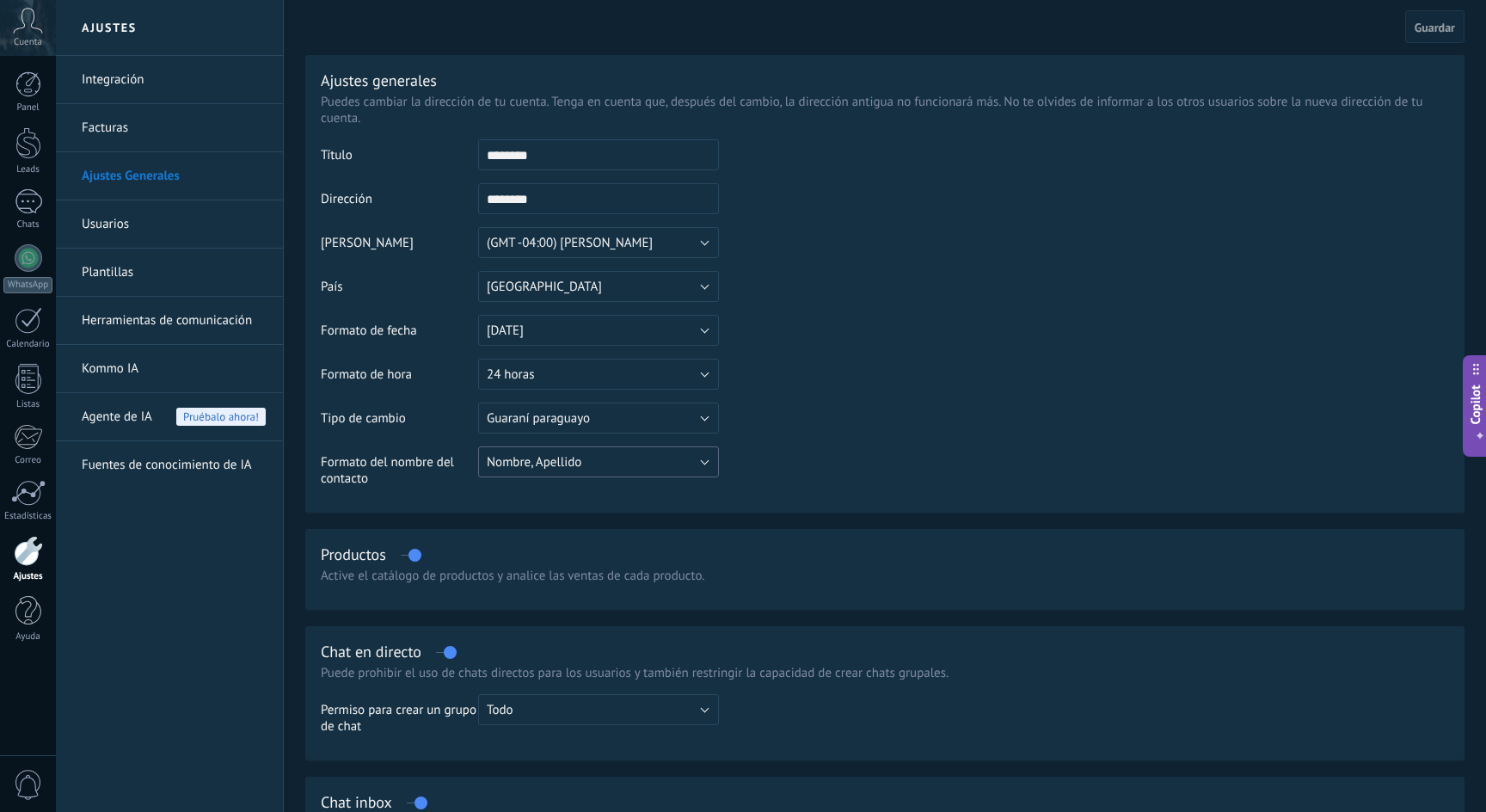
click at [660, 468] on button "Nombre, Apellido" at bounding box center [598, 461] width 241 height 31
click at [910, 430] on table "Título ******** Dirección ******** La dirección puede tener solo números (0-9) …" at bounding box center [885, 319] width 1129 height 360
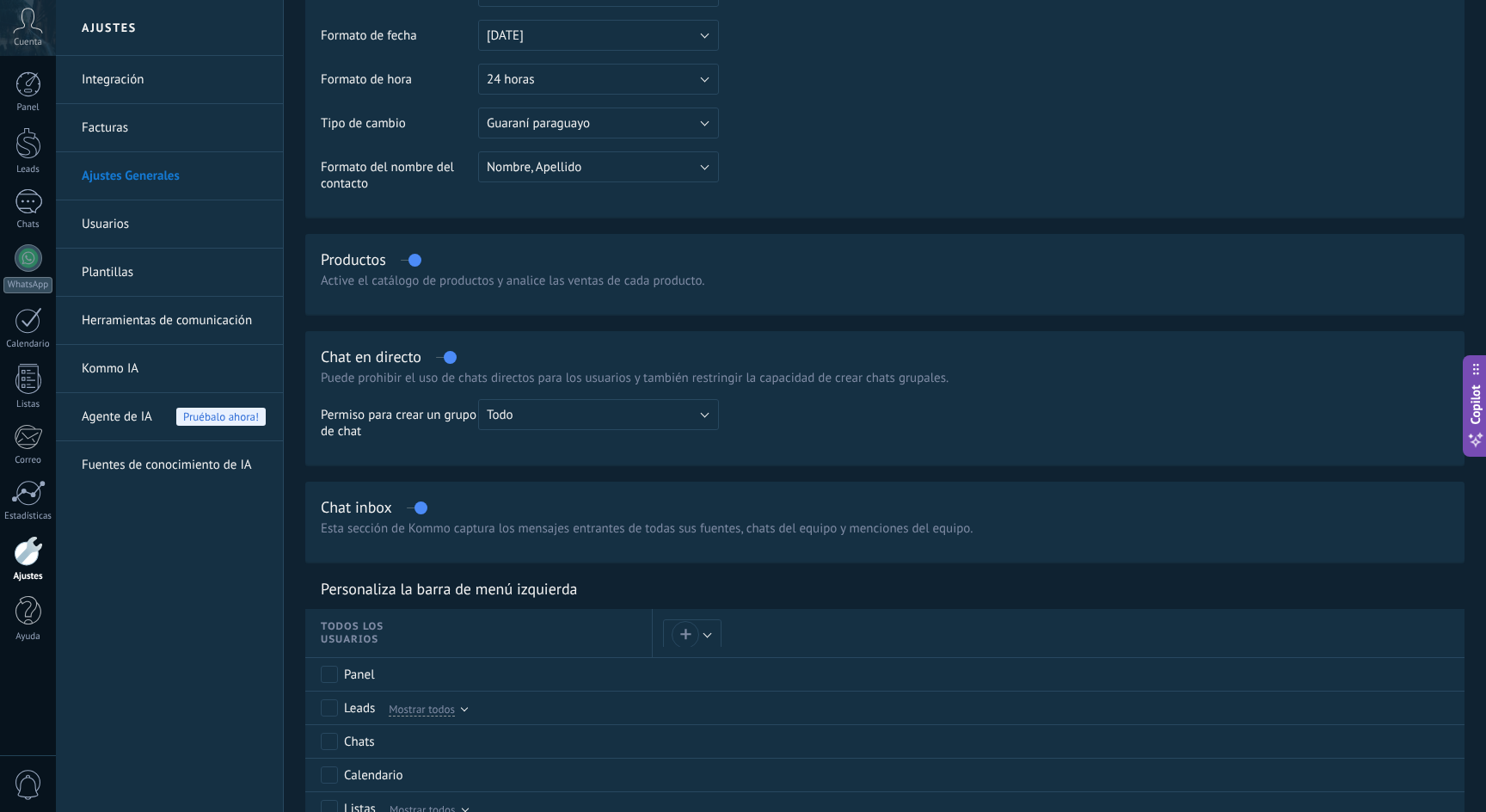
scroll to position [357, 0]
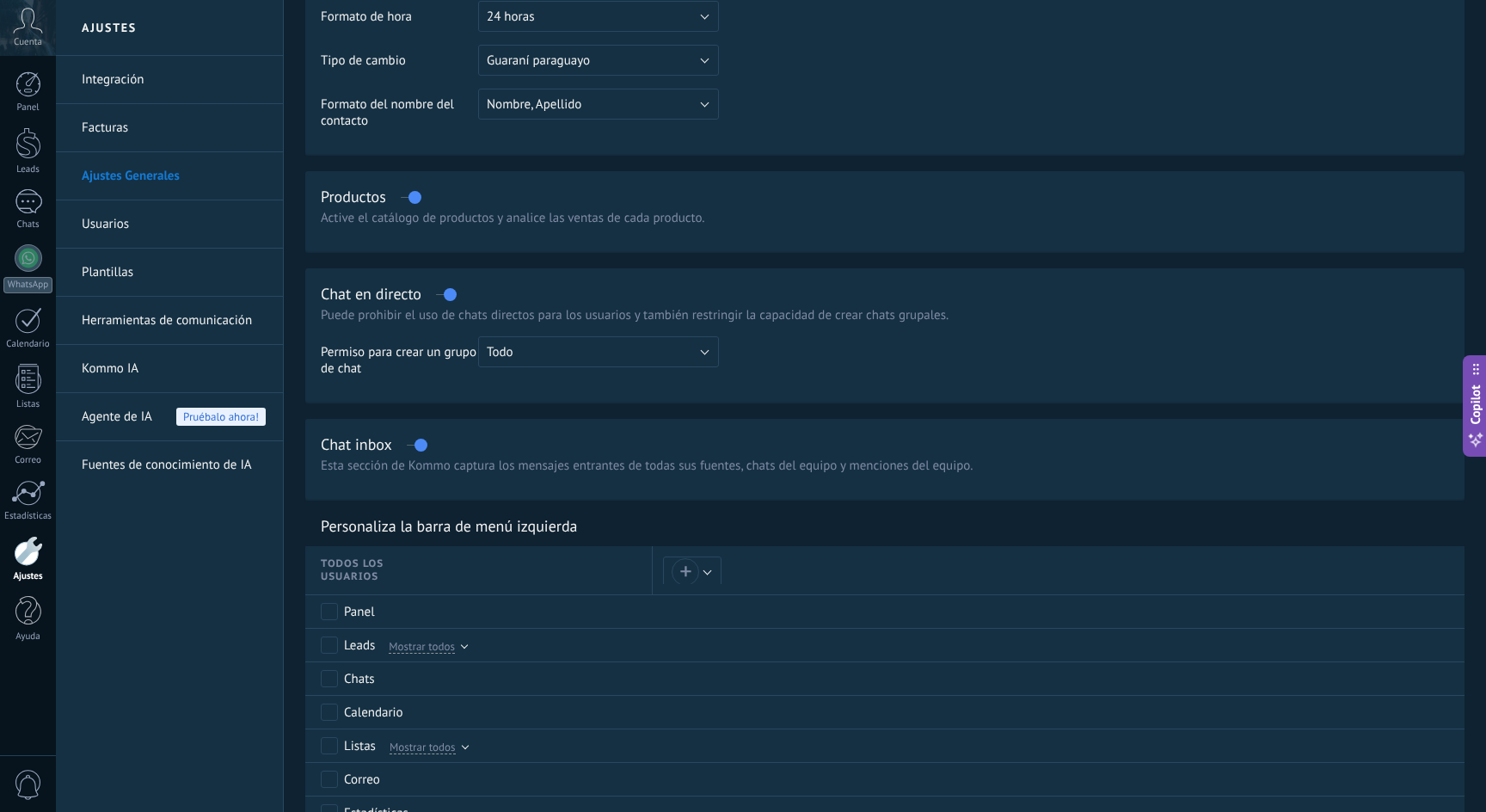
click at [444, 295] on label at bounding box center [446, 294] width 20 height 1
click at [574, 350] on button "Todo" at bounding box center [598, 351] width 241 height 31
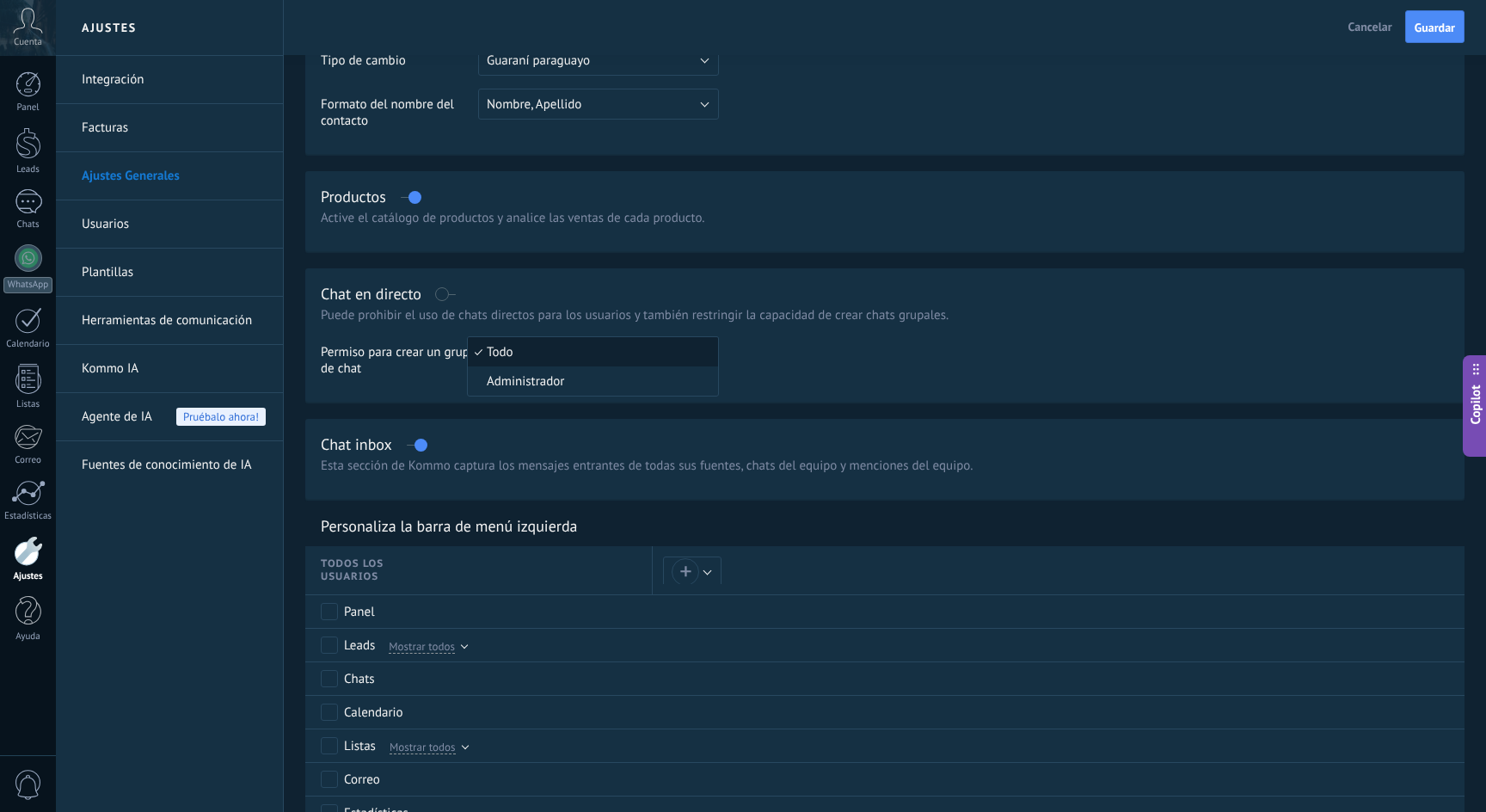
click at [783, 371] on td at bounding box center [1084, 363] width 730 height 53
drag, startPoint x: 570, startPoint y: 360, endPoint x: 581, endPoint y: 373, distance: 17.0
click at [570, 360] on button "Todo" at bounding box center [598, 351] width 241 height 31
click at [579, 395] on li "Administrador" at bounding box center [593, 380] width 251 height 29
click at [441, 295] on label at bounding box center [446, 294] width 20 height 1
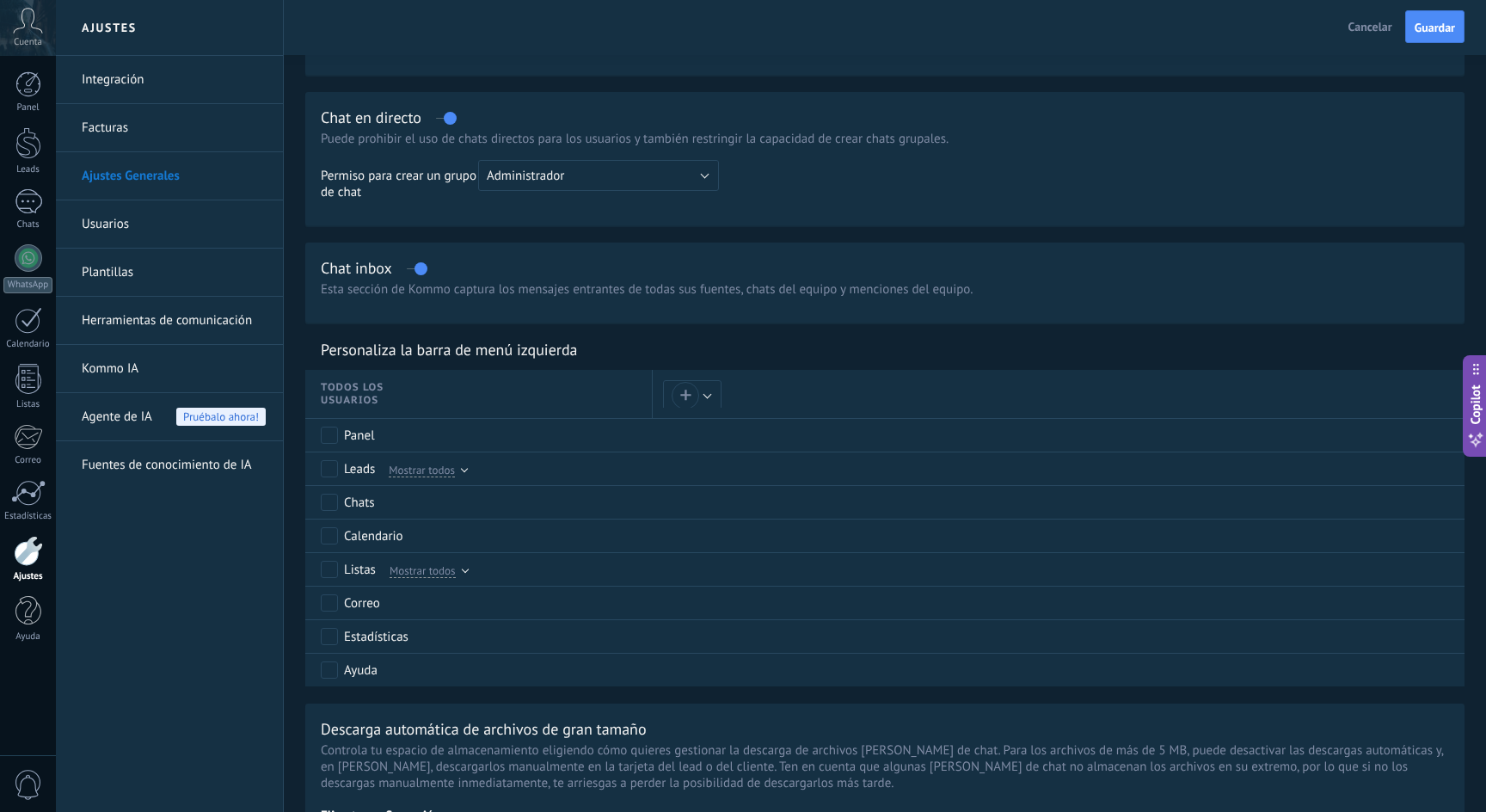
scroll to position [535, 0]
click at [1381, 23] on span "Cancelar" at bounding box center [1370, 27] width 44 height 16
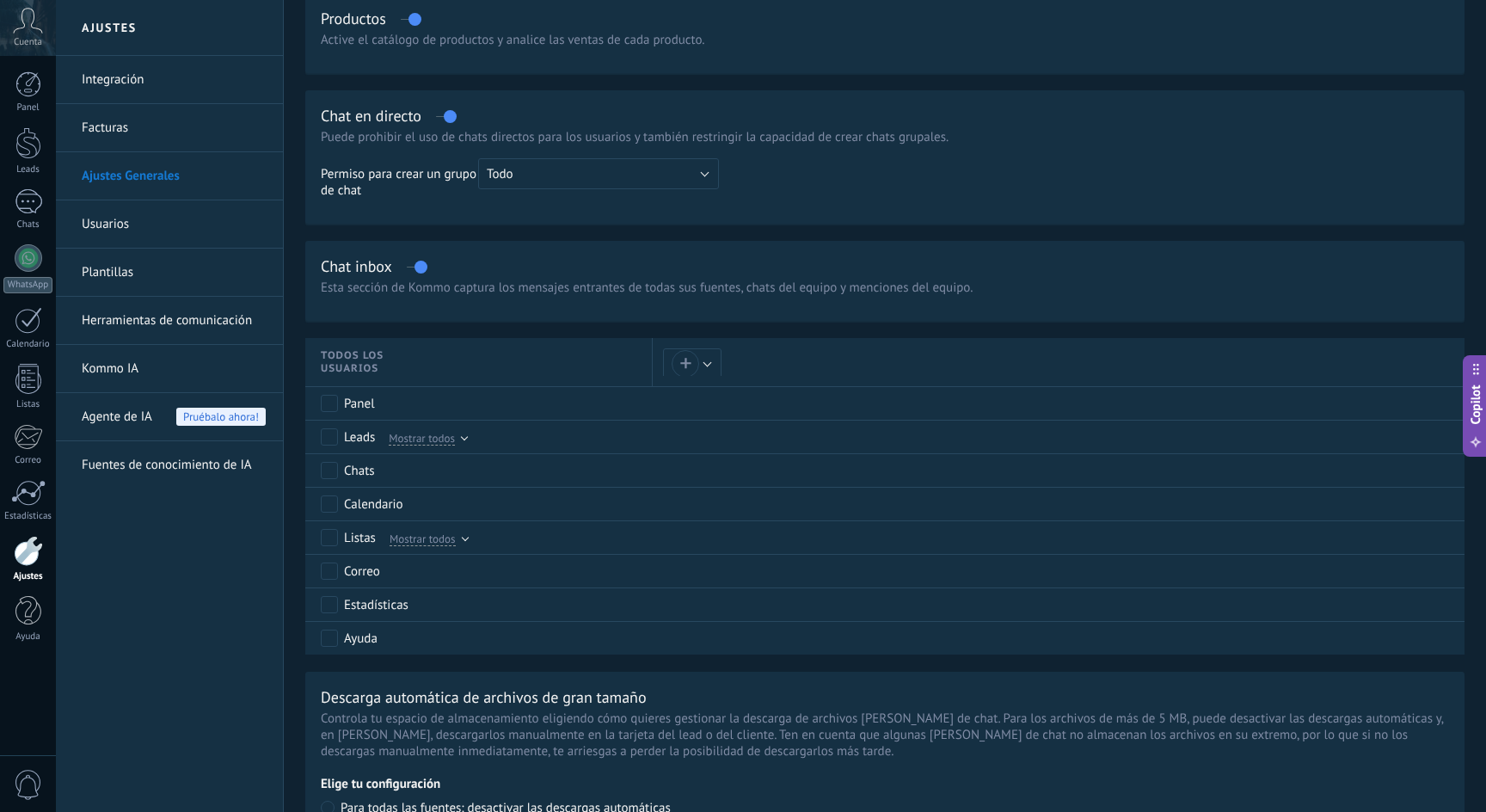
click at [141, 225] on link "Usuarios" at bounding box center [173, 224] width 184 height 48
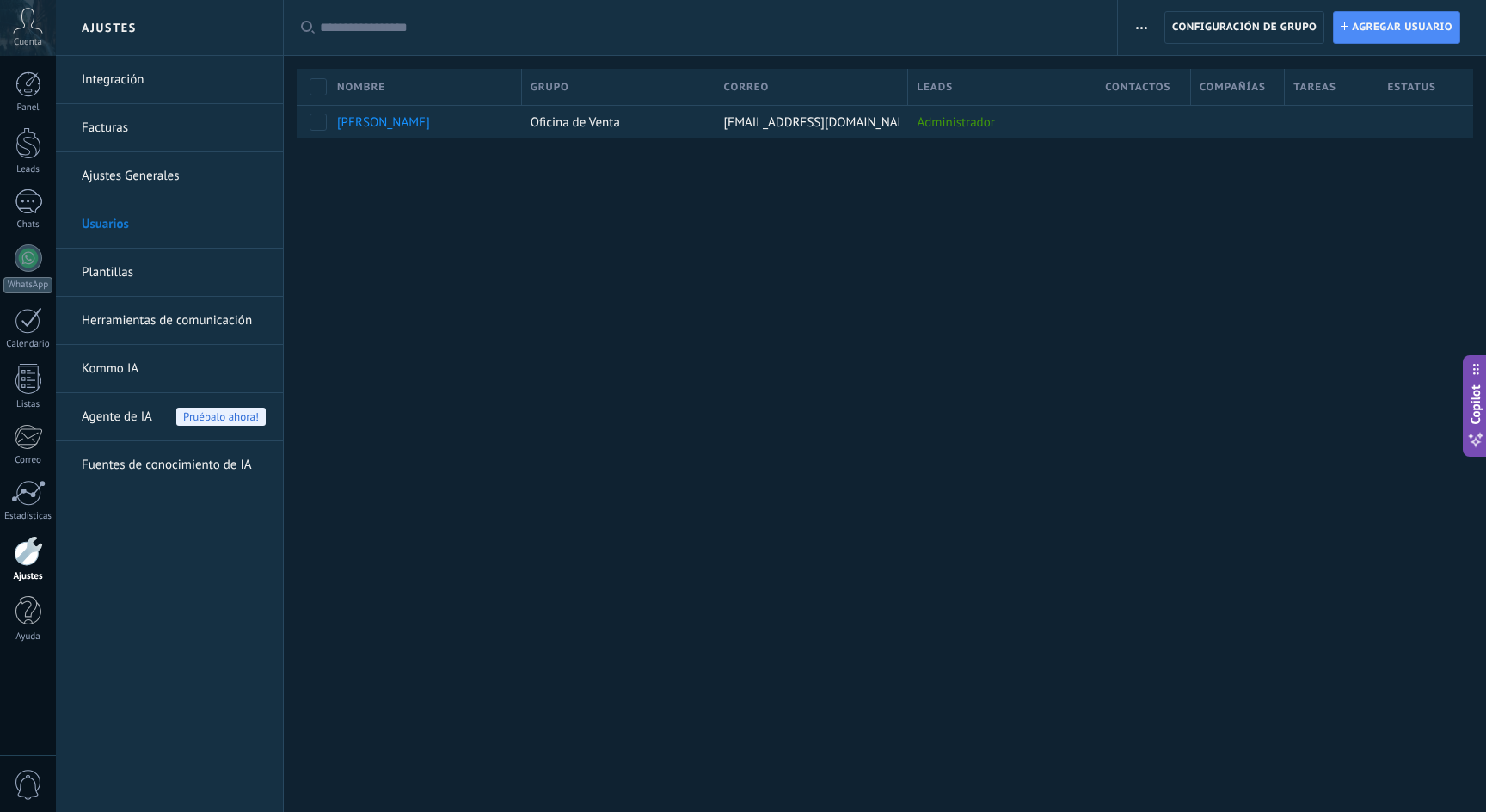
click at [133, 86] on link "Integración" at bounding box center [173, 80] width 184 height 48
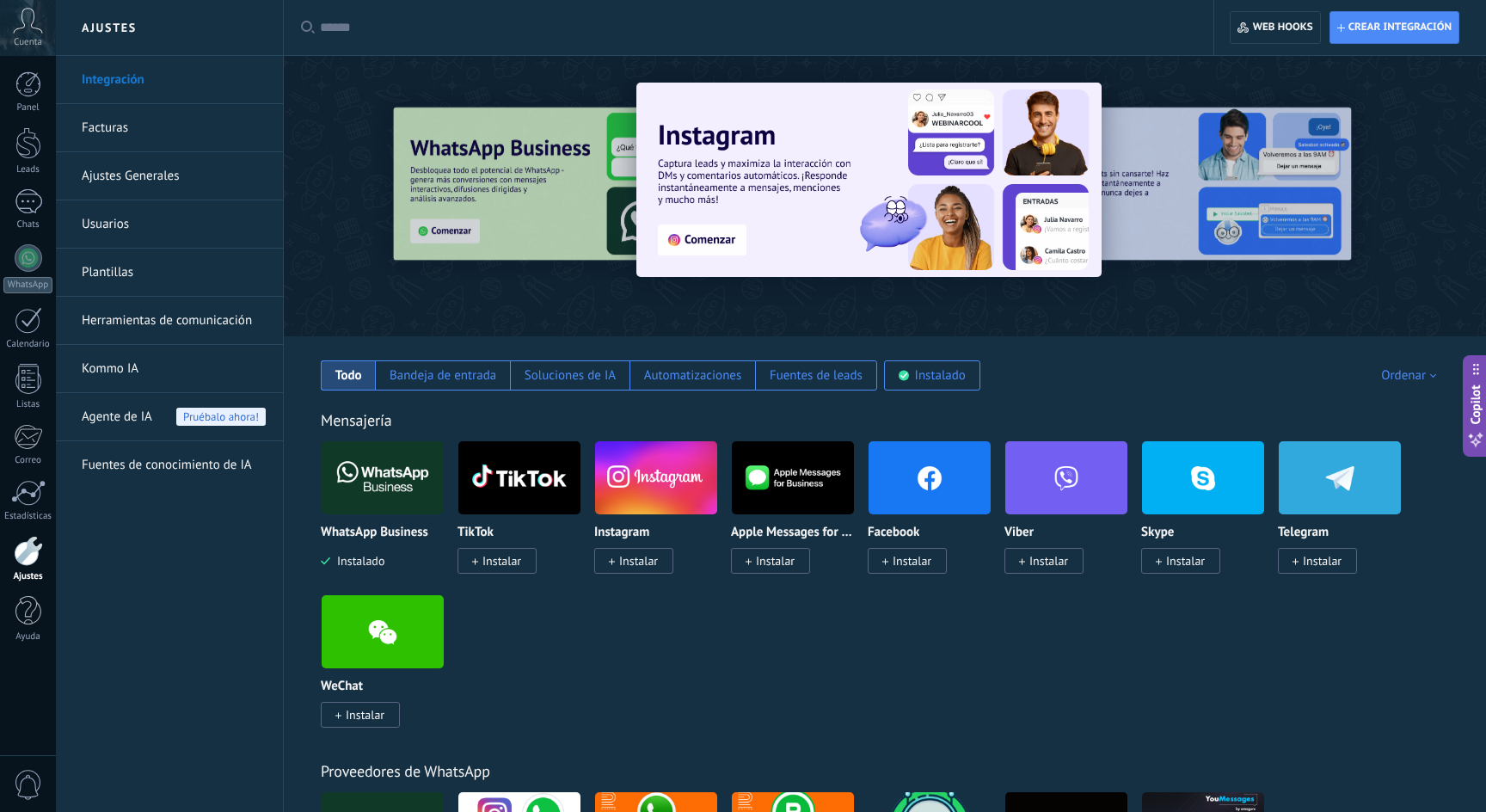
click at [380, 472] on img at bounding box center [382, 477] width 122 height 83
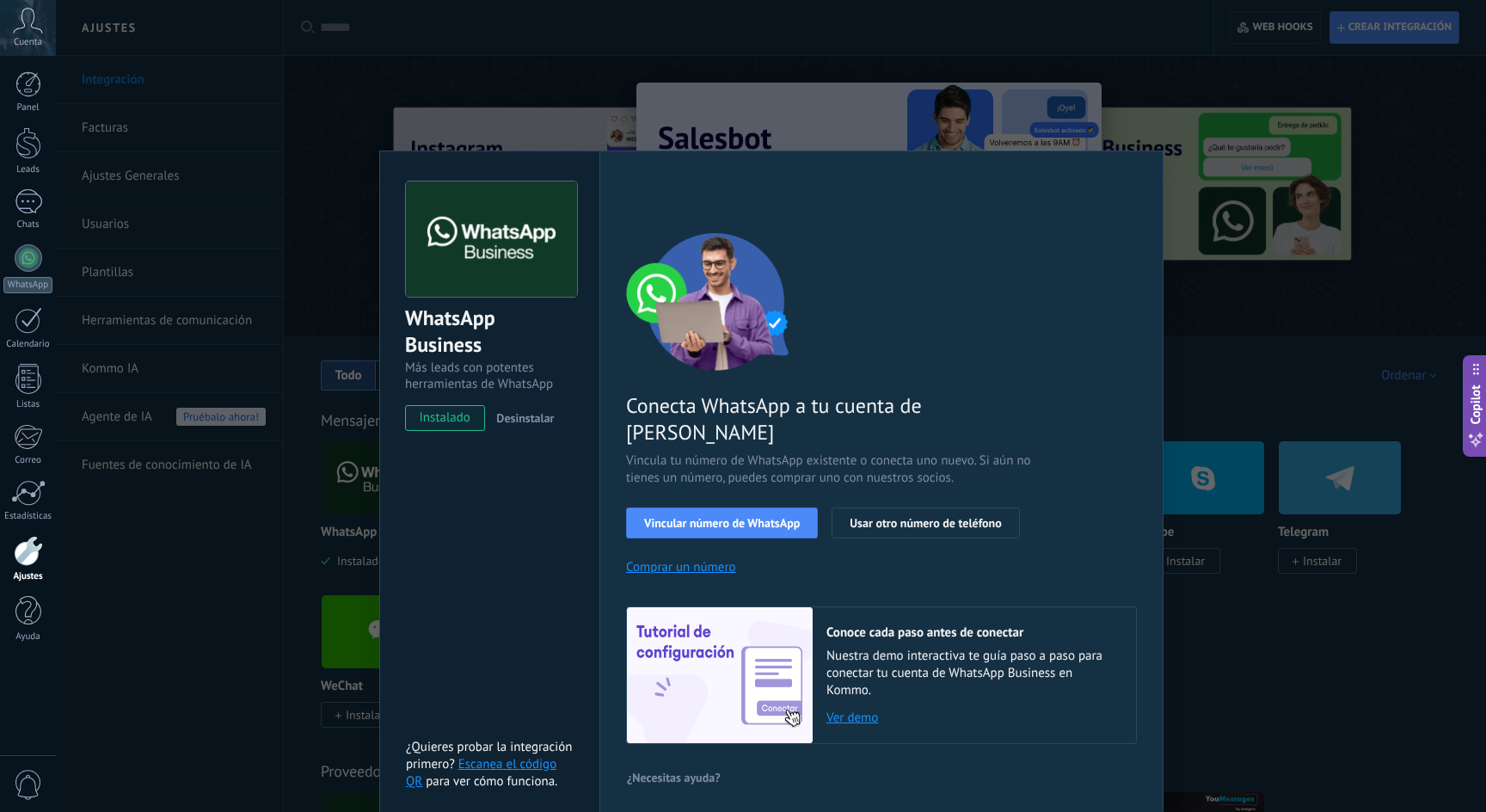
click at [854, 710] on link "Ver demo" at bounding box center [973, 717] width 293 height 17
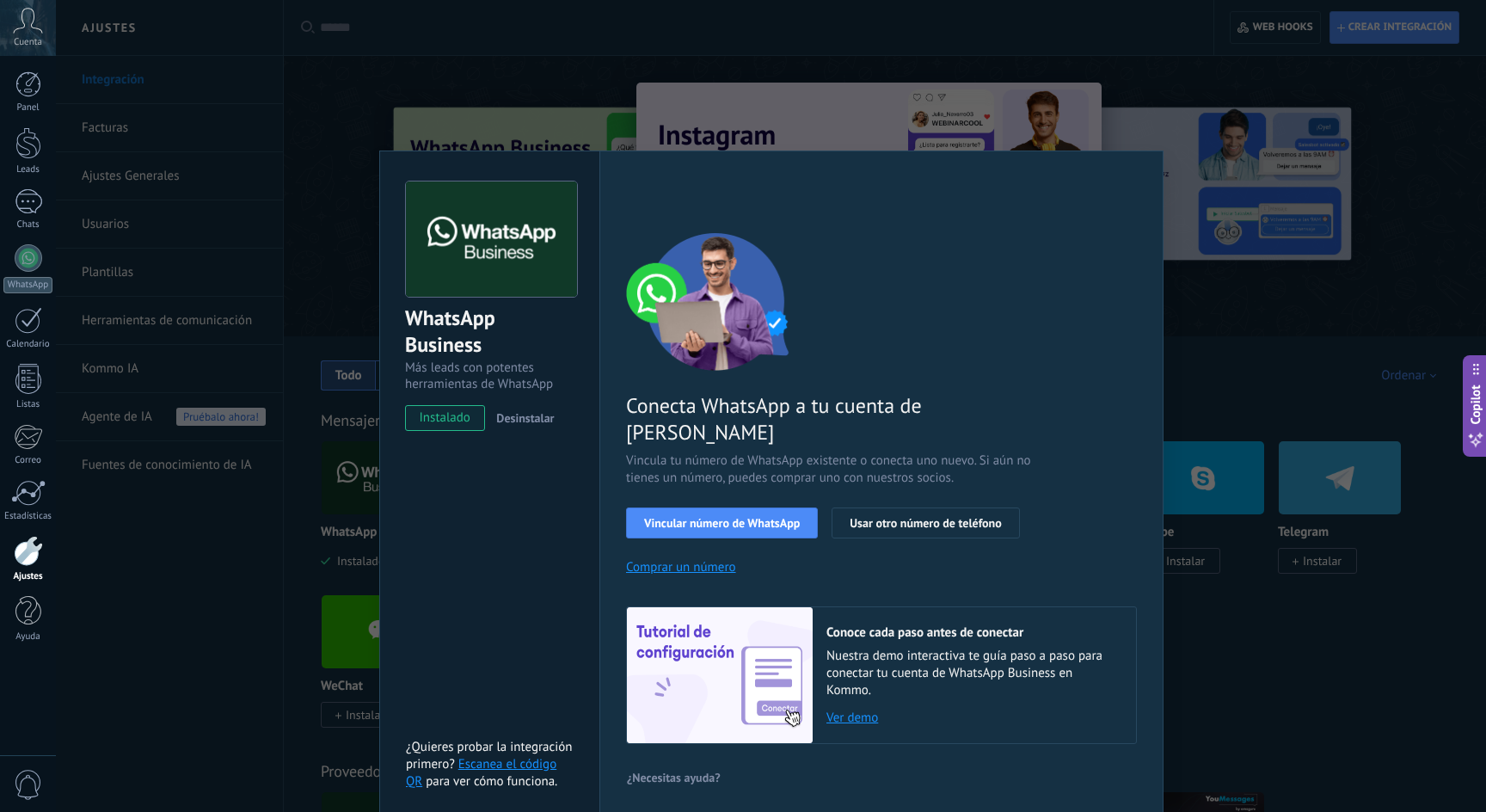
click at [493, 756] on link "Escanea el código QR" at bounding box center [481, 773] width 151 height 33
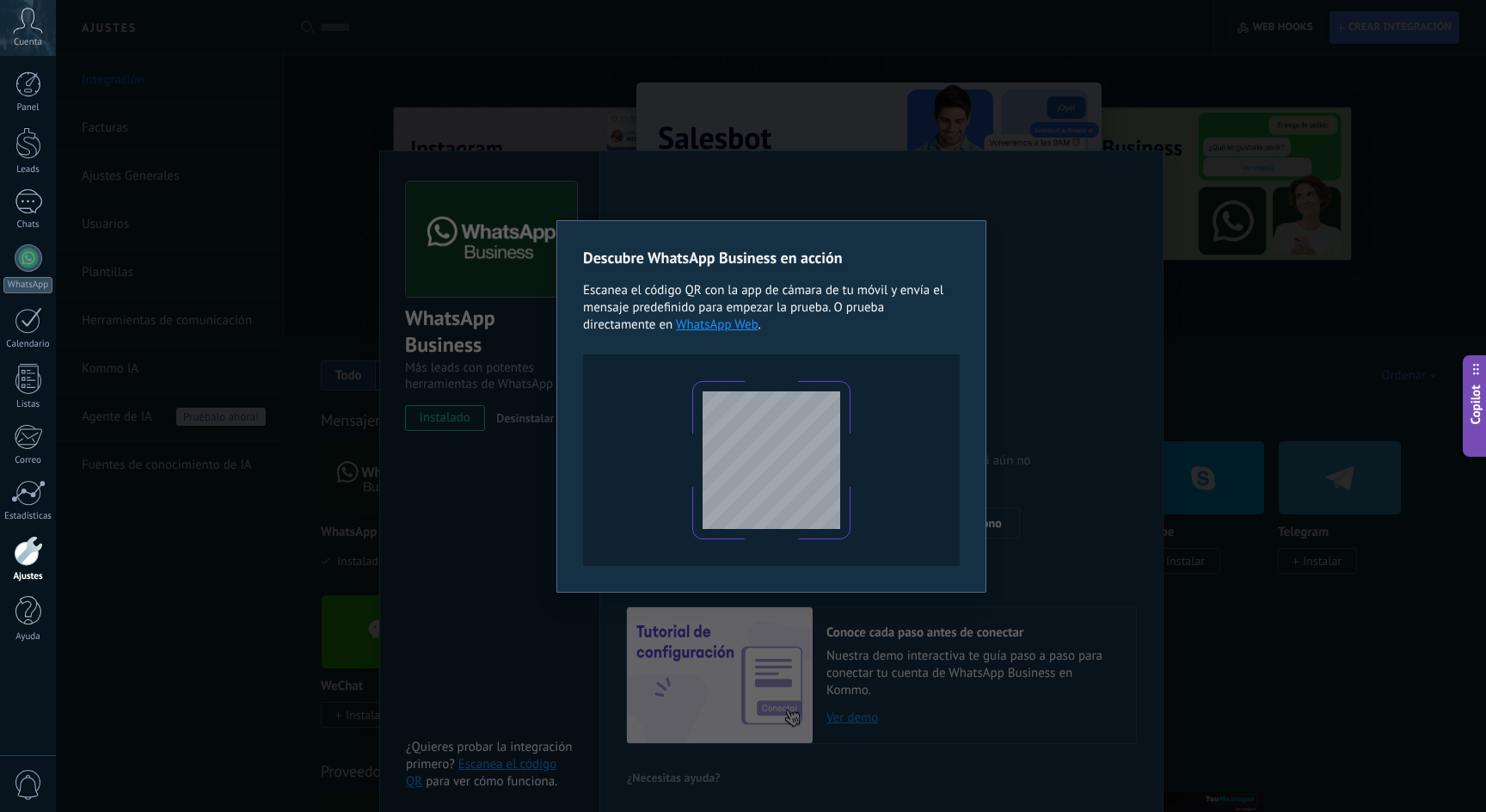
click at [1172, 255] on div "Descubre WhatsApp Business en acción Escanea el código QR con la app [PERSON_NA…" at bounding box center [771, 406] width 1430 height 812
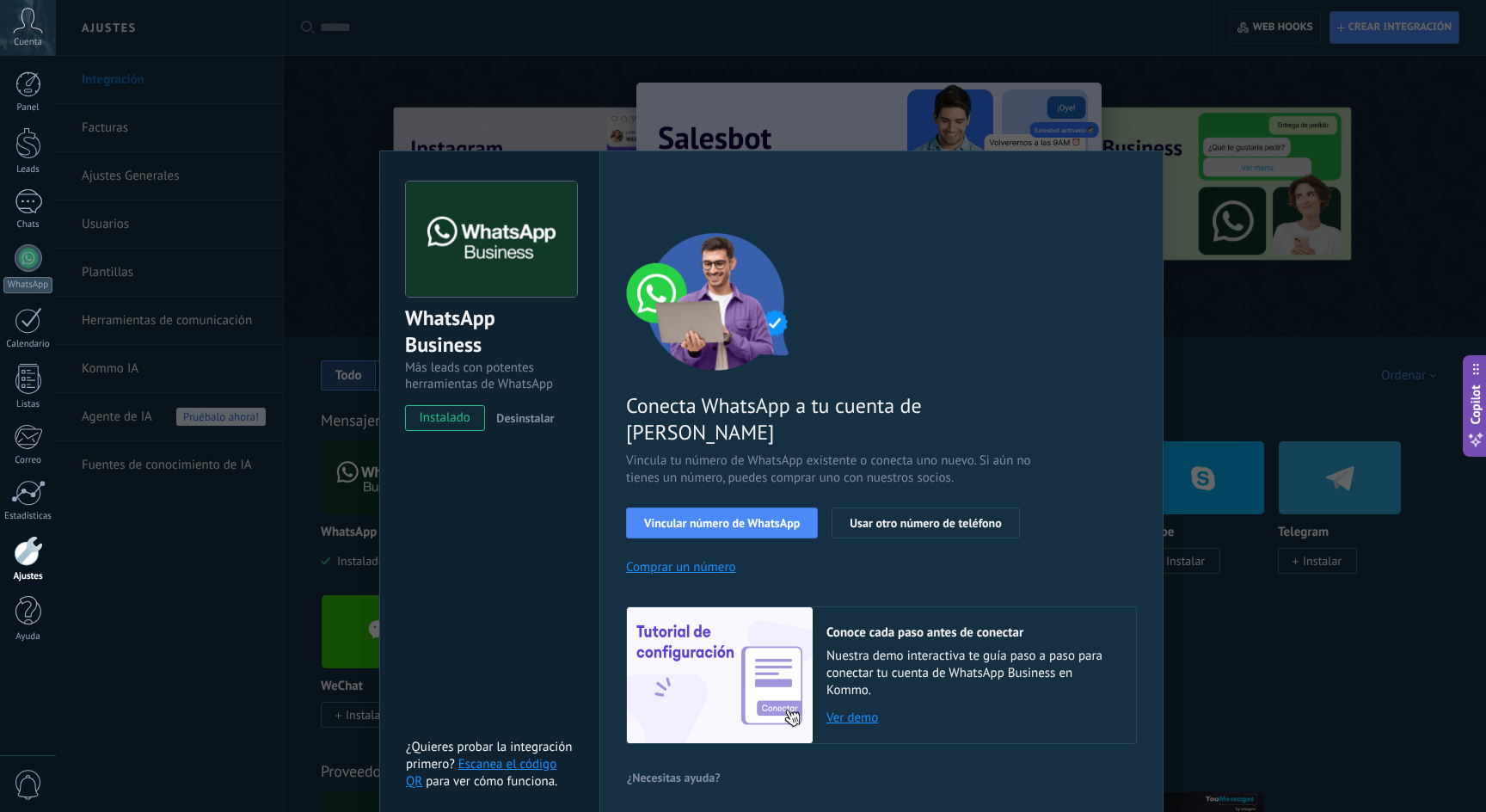
click at [551, 61] on div "WhatsApp Business Más leads con potentes herramientas de WhatsApp instalado Des…" at bounding box center [771, 406] width 1430 height 812
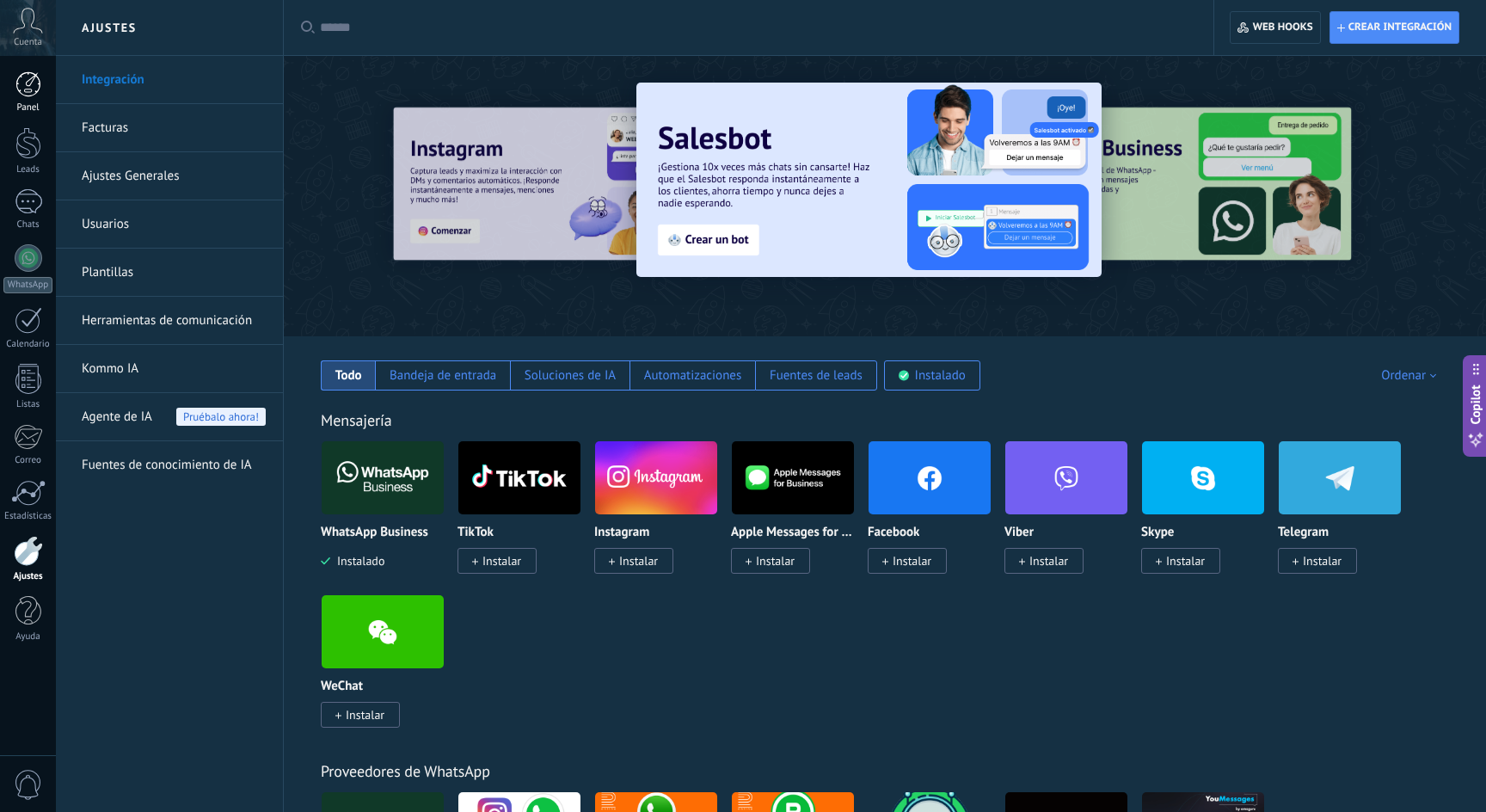
drag, startPoint x: 7, startPoint y: 83, endPoint x: 35, endPoint y: 89, distance: 28.6
click at [7, 83] on link "Panel" at bounding box center [28, 92] width 56 height 42
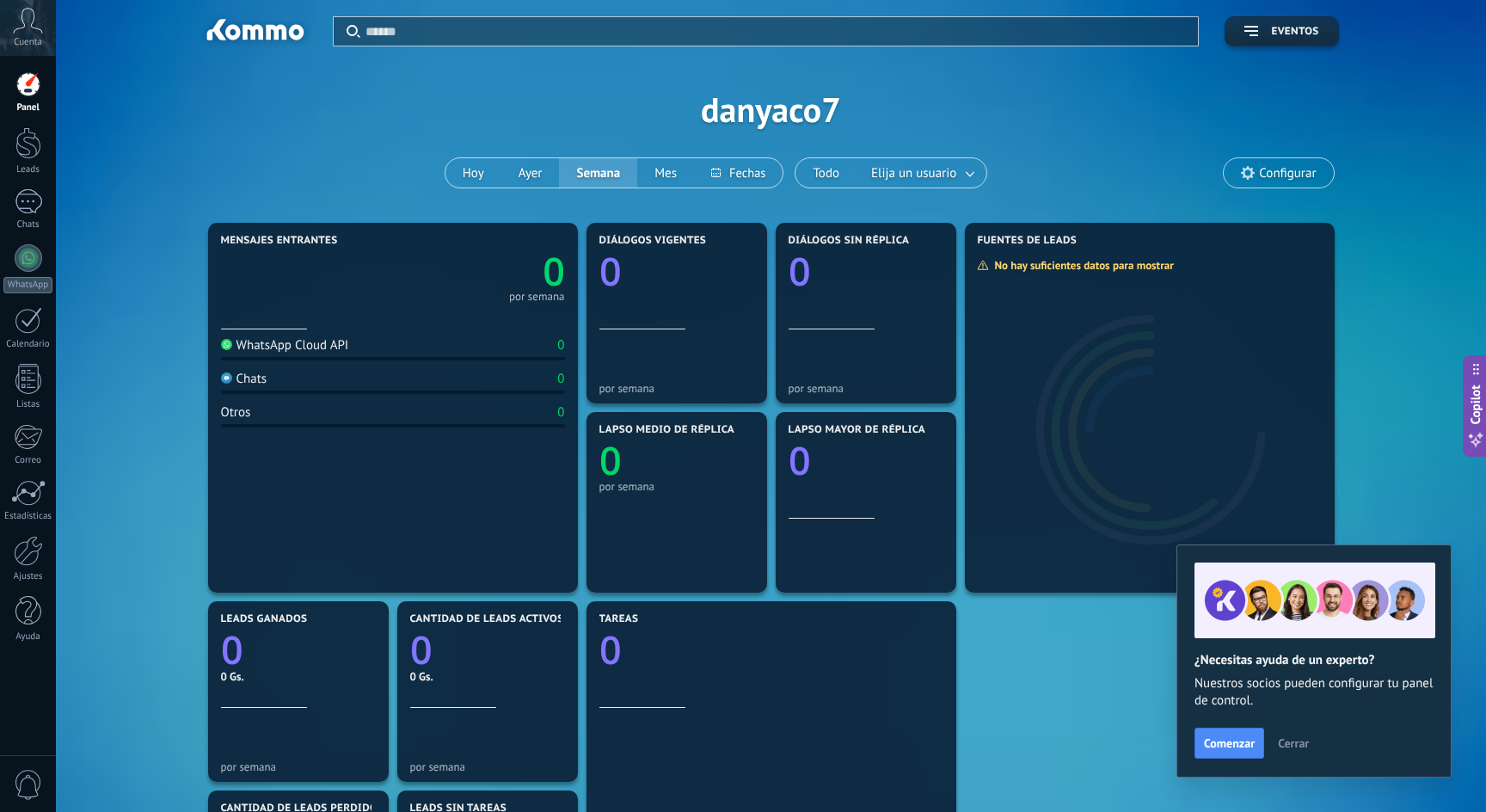
click at [267, 349] on div "WhatsApp Cloud API" at bounding box center [285, 345] width 128 height 17
click at [30, 273] on link "WhatsApp" at bounding box center [28, 269] width 56 height 49
